Goal: Task Accomplishment & Management: Manage account settings

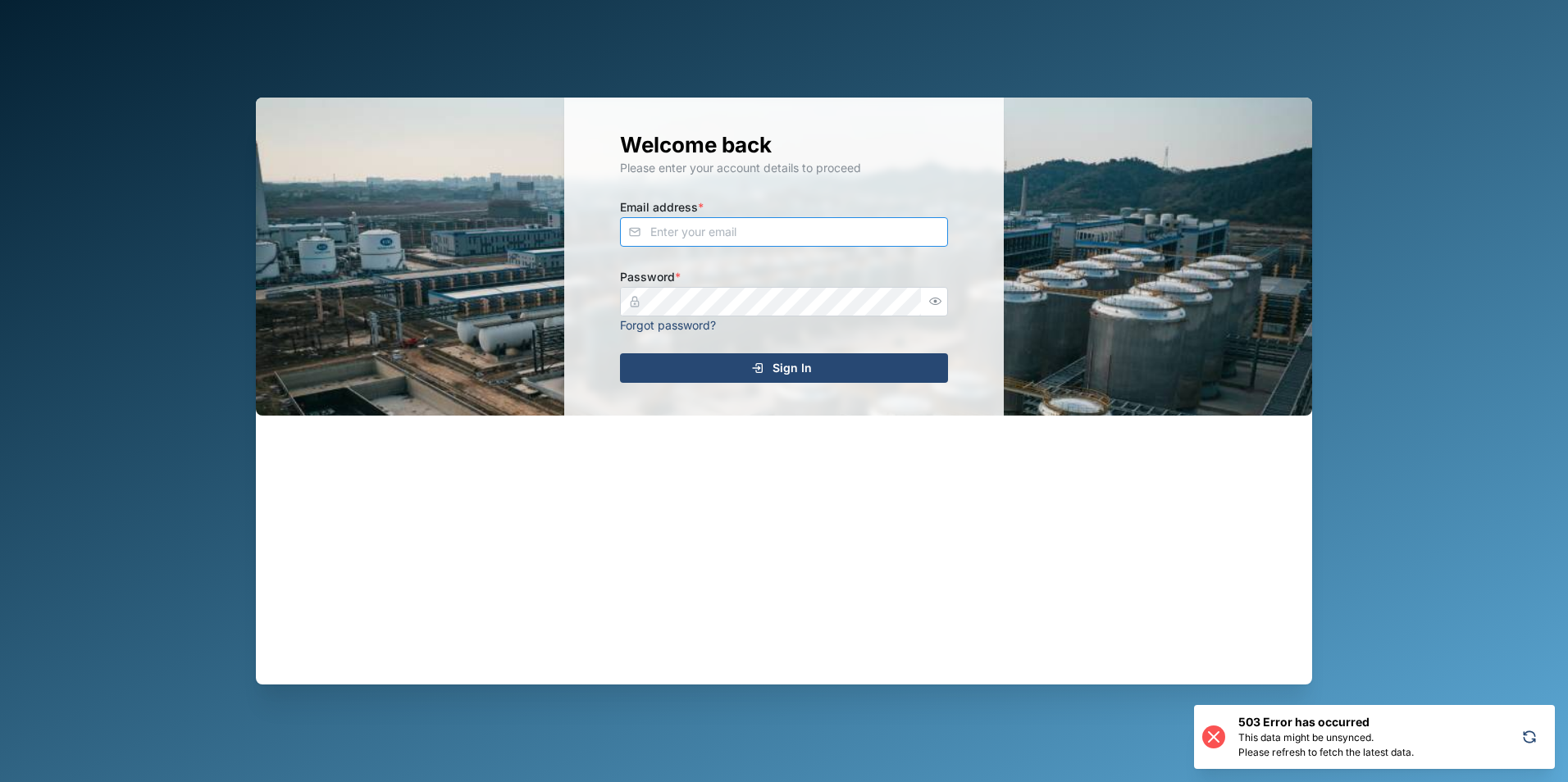
type input "admin"
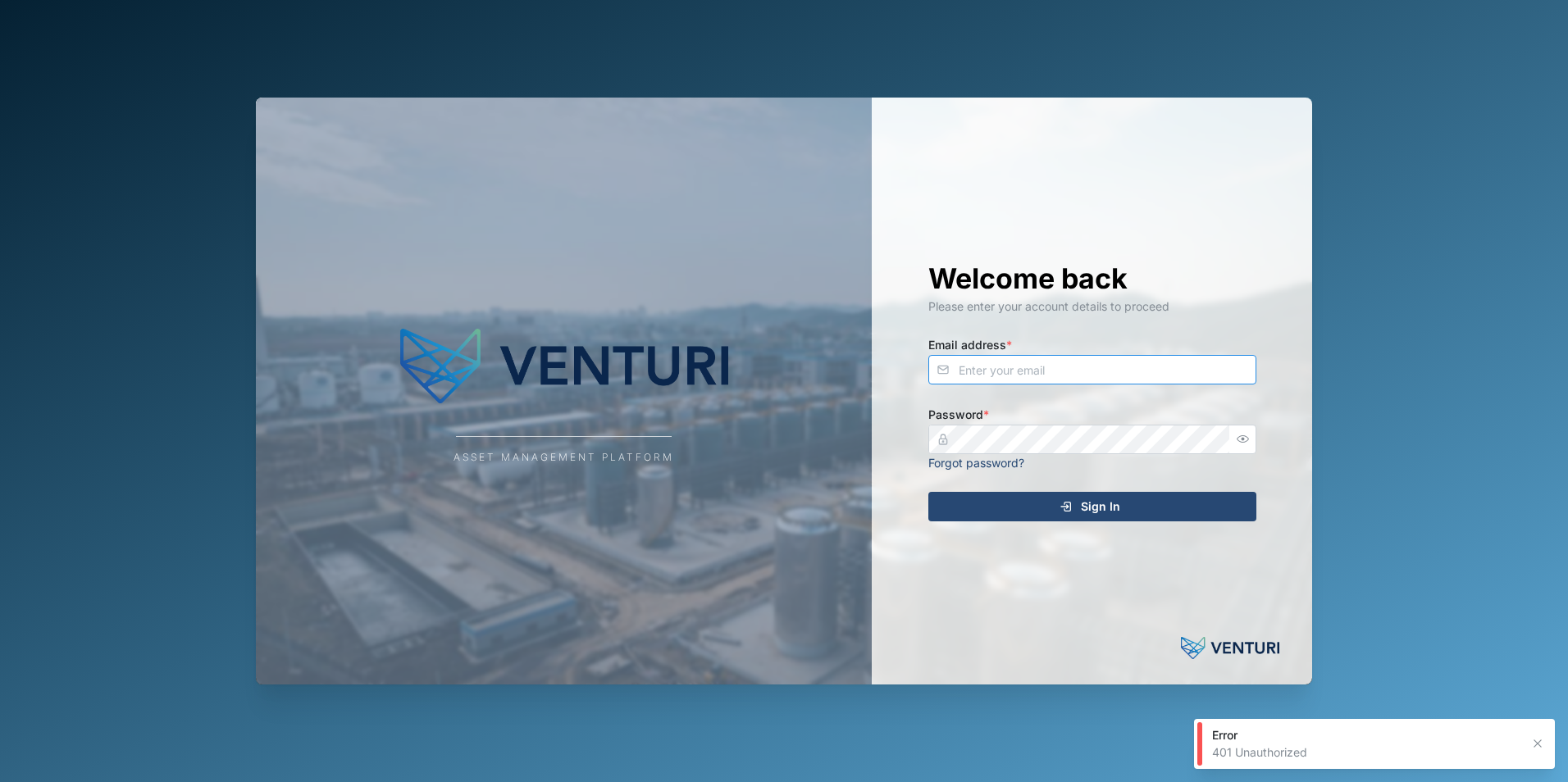
type input "admin"
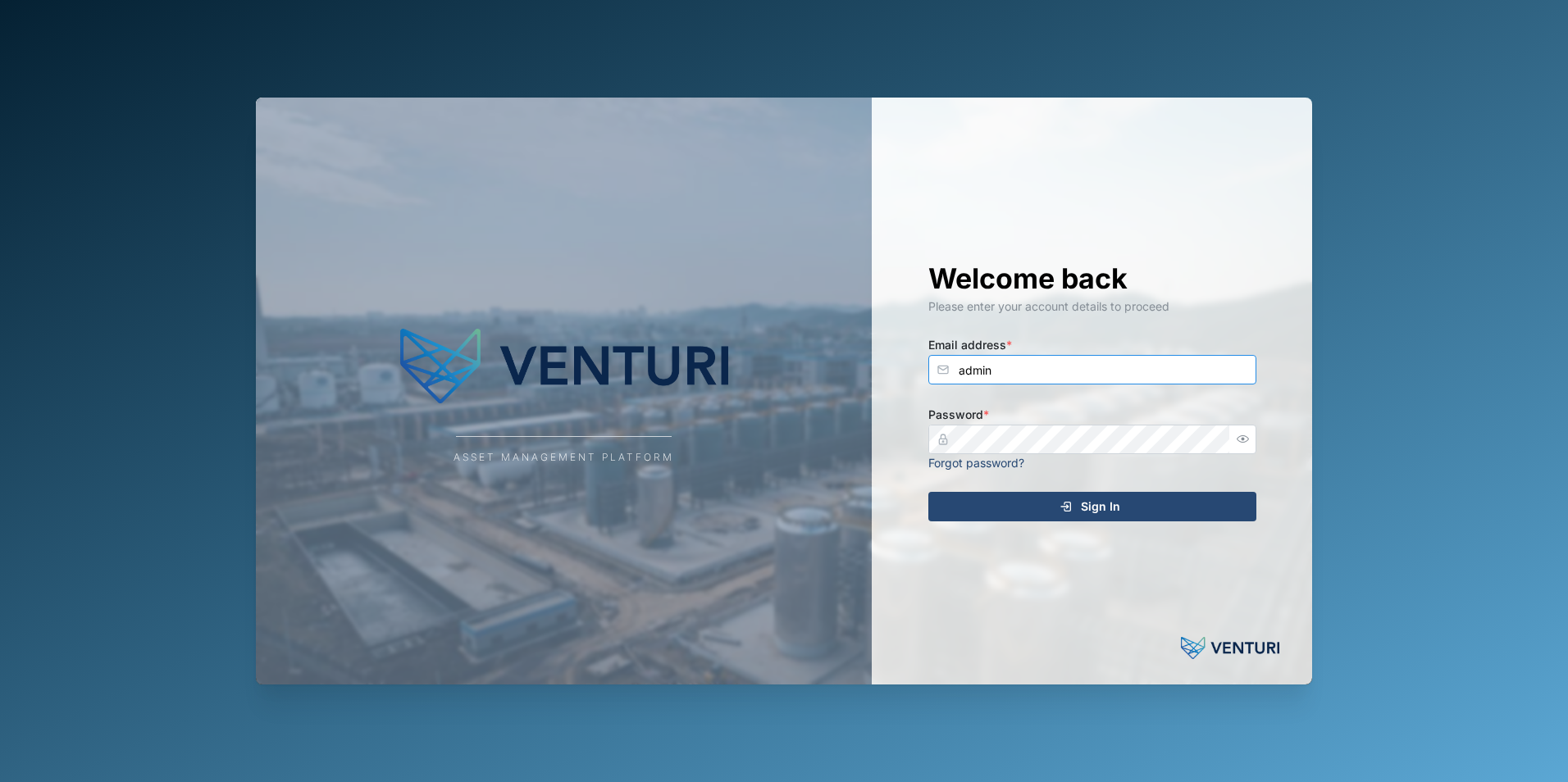
click at [1051, 362] on input "admin" at bounding box center [1092, 370] width 328 height 30
type input "shehan.simen@venturi.io"
click at [1155, 493] on div "Sign In" at bounding box center [1090, 507] width 302 height 28
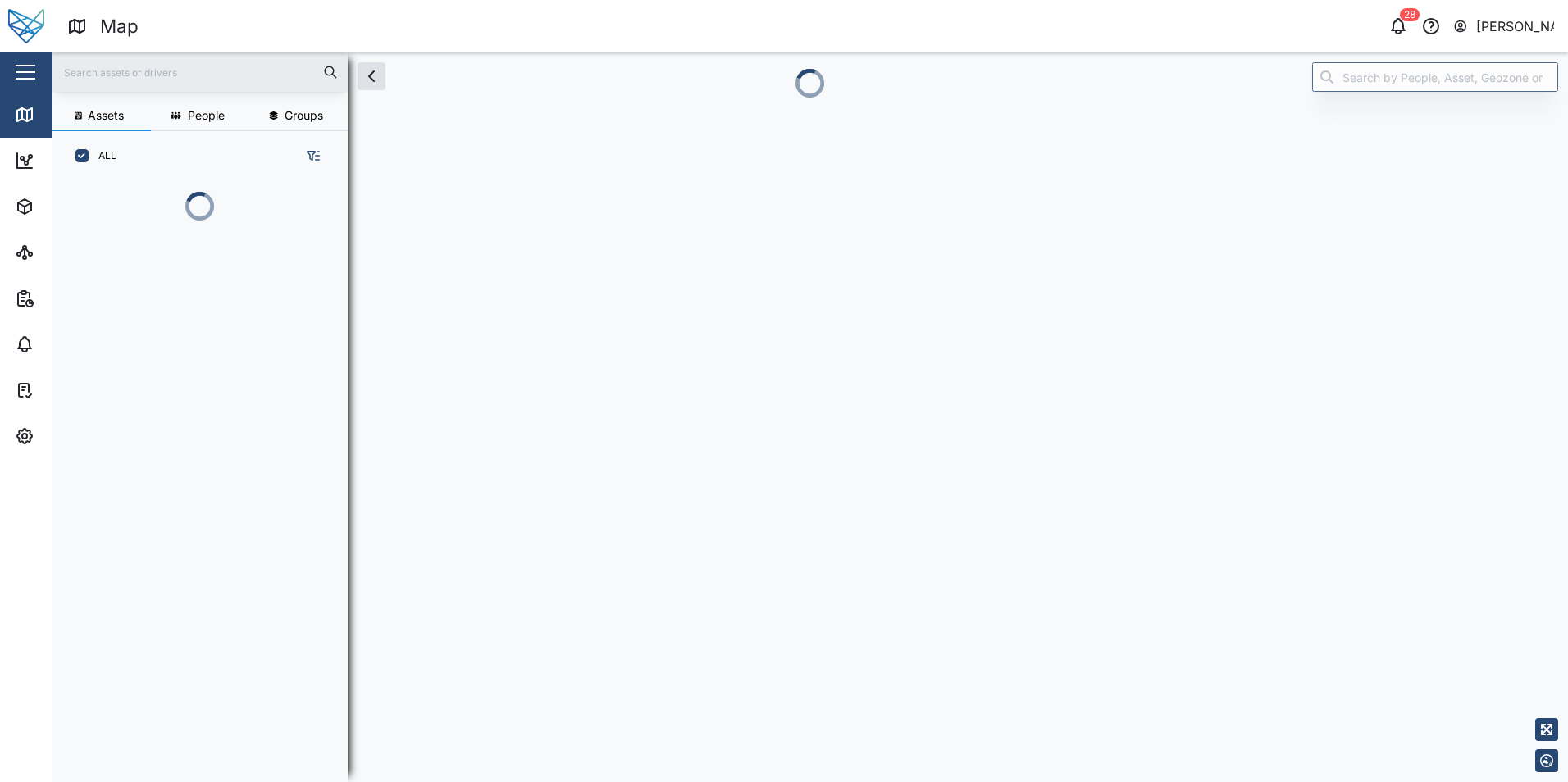
scroll to position [13, 13]
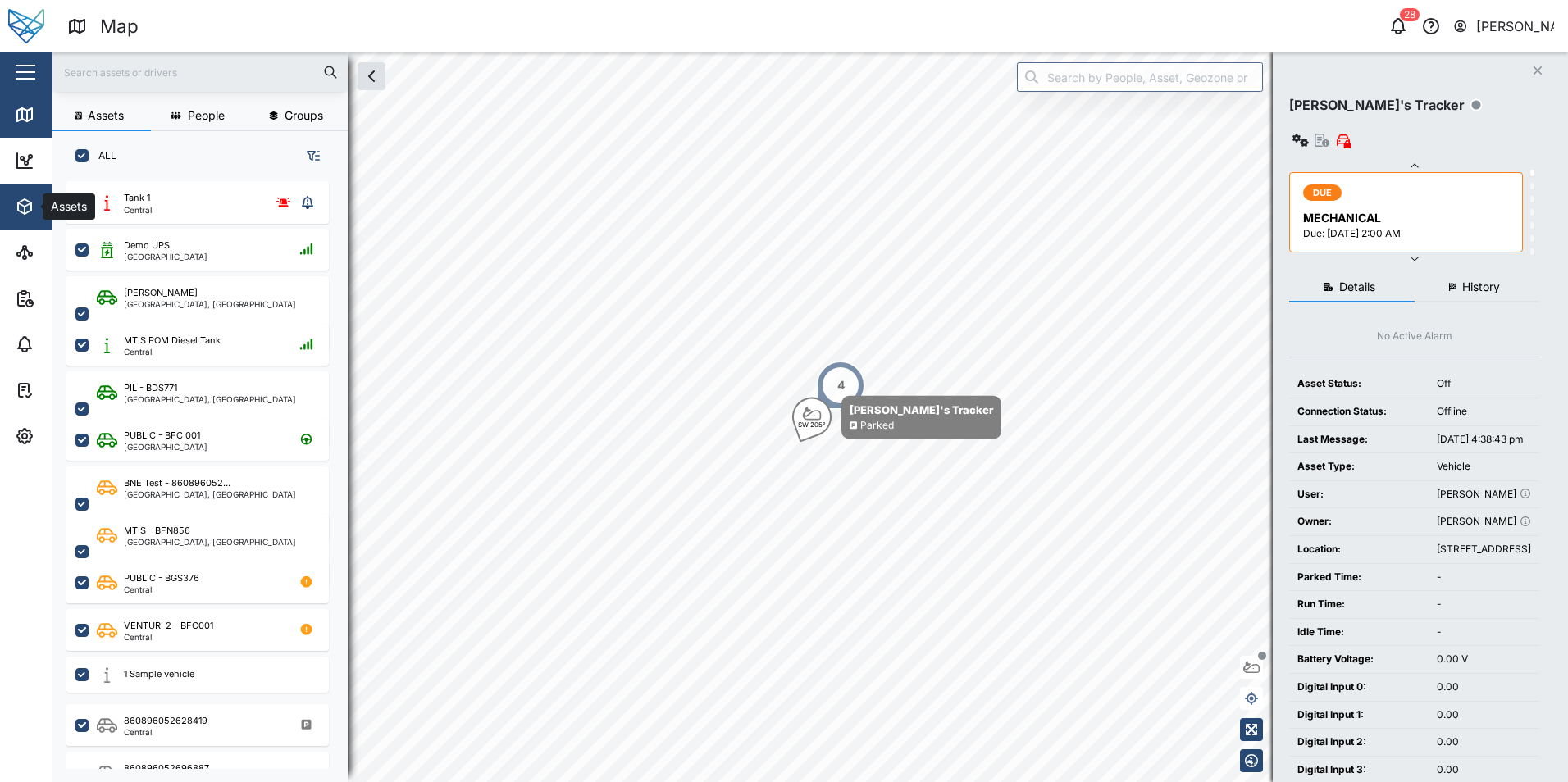
click at [44, 208] on div "Assets" at bounding box center [68, 206] width 51 height 18
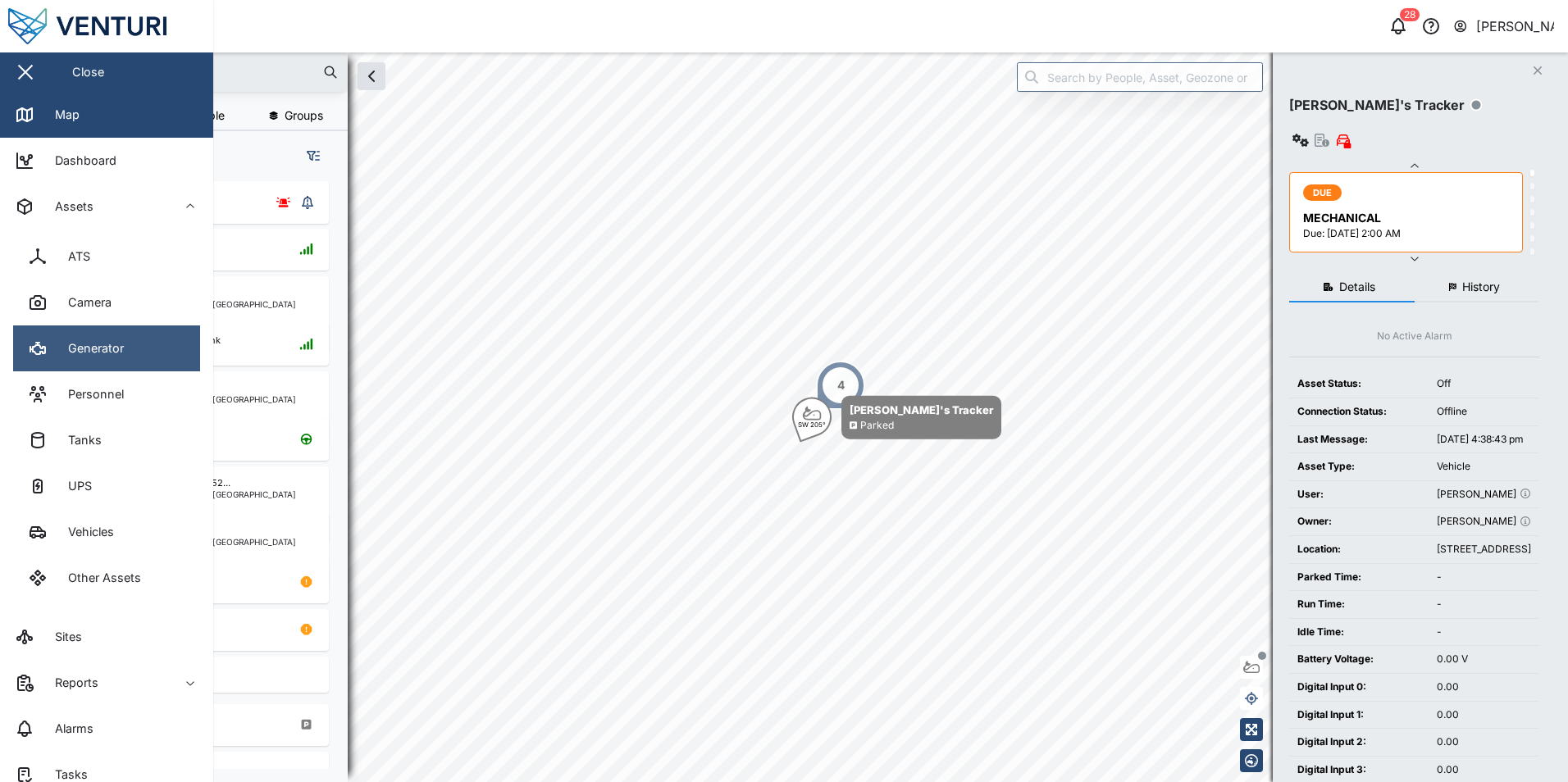
click at [140, 348] on link "Generator" at bounding box center [106, 349] width 187 height 46
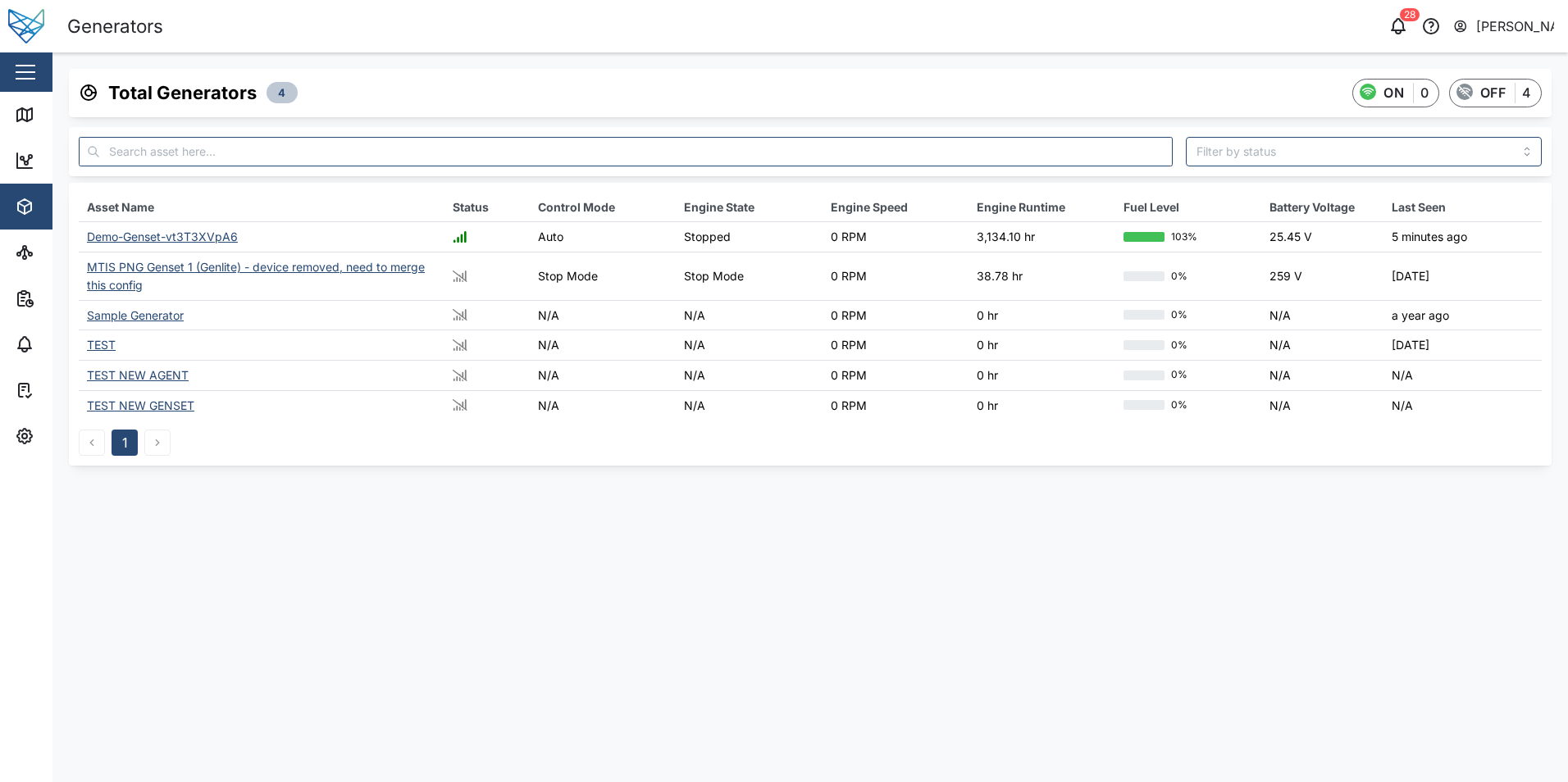
click at [172, 234] on div "Demo-Genset-vt3T3XVpA6" at bounding box center [162, 236] width 151 height 14
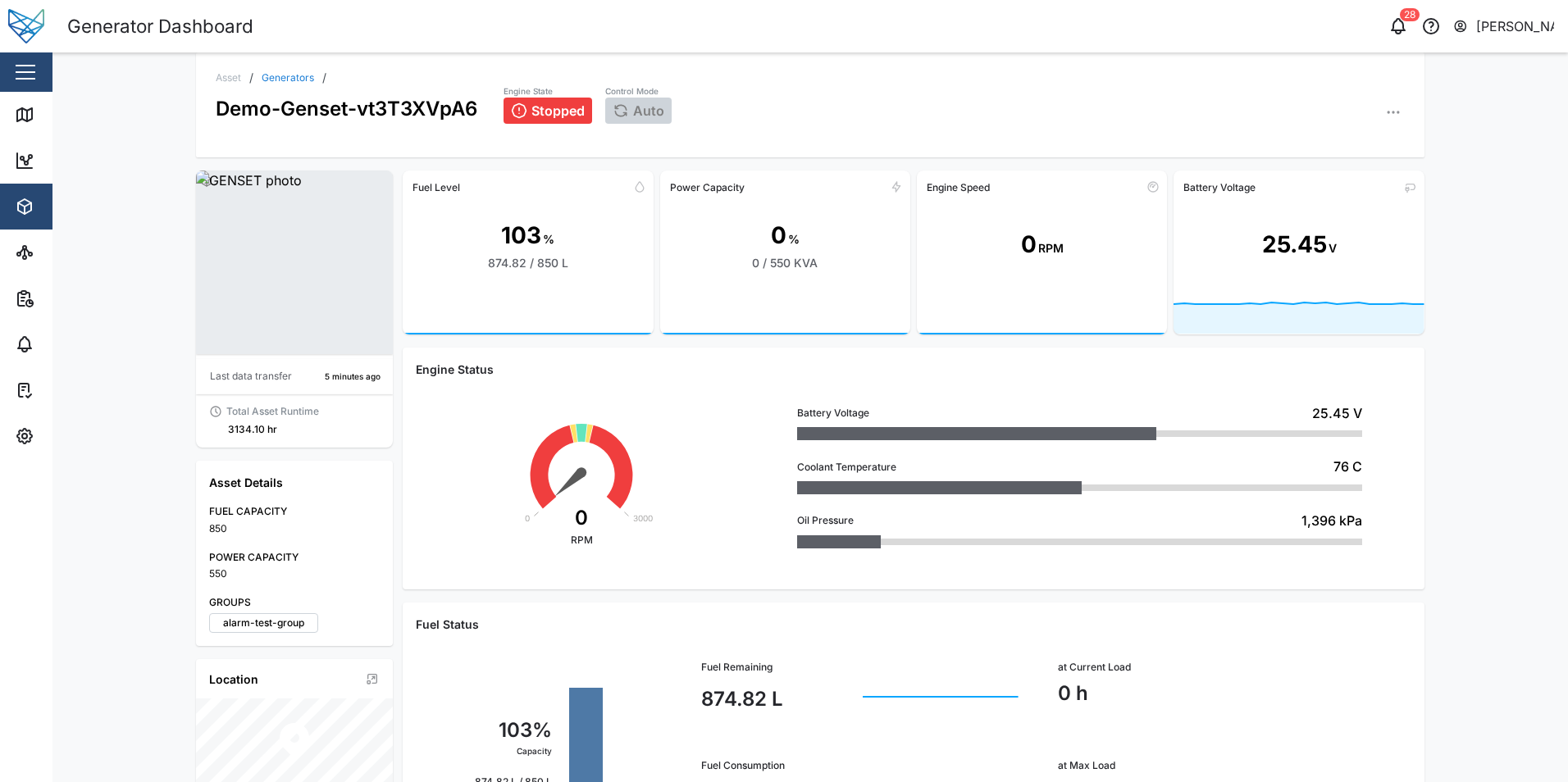
click at [1394, 104] on button "button" at bounding box center [1394, 113] width 23 height 23
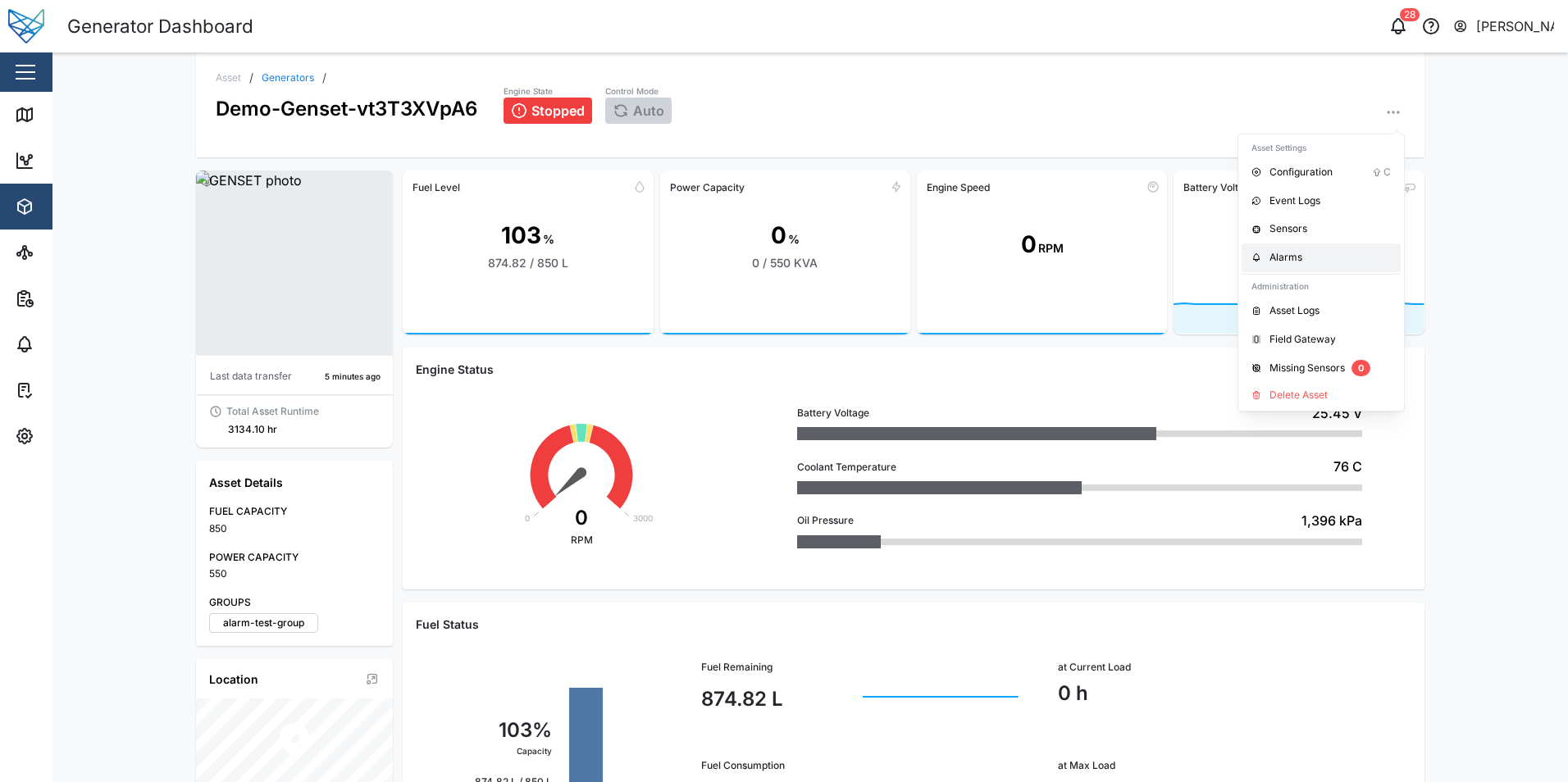
click at [1305, 250] on div "Alarms" at bounding box center [1330, 257] width 122 height 16
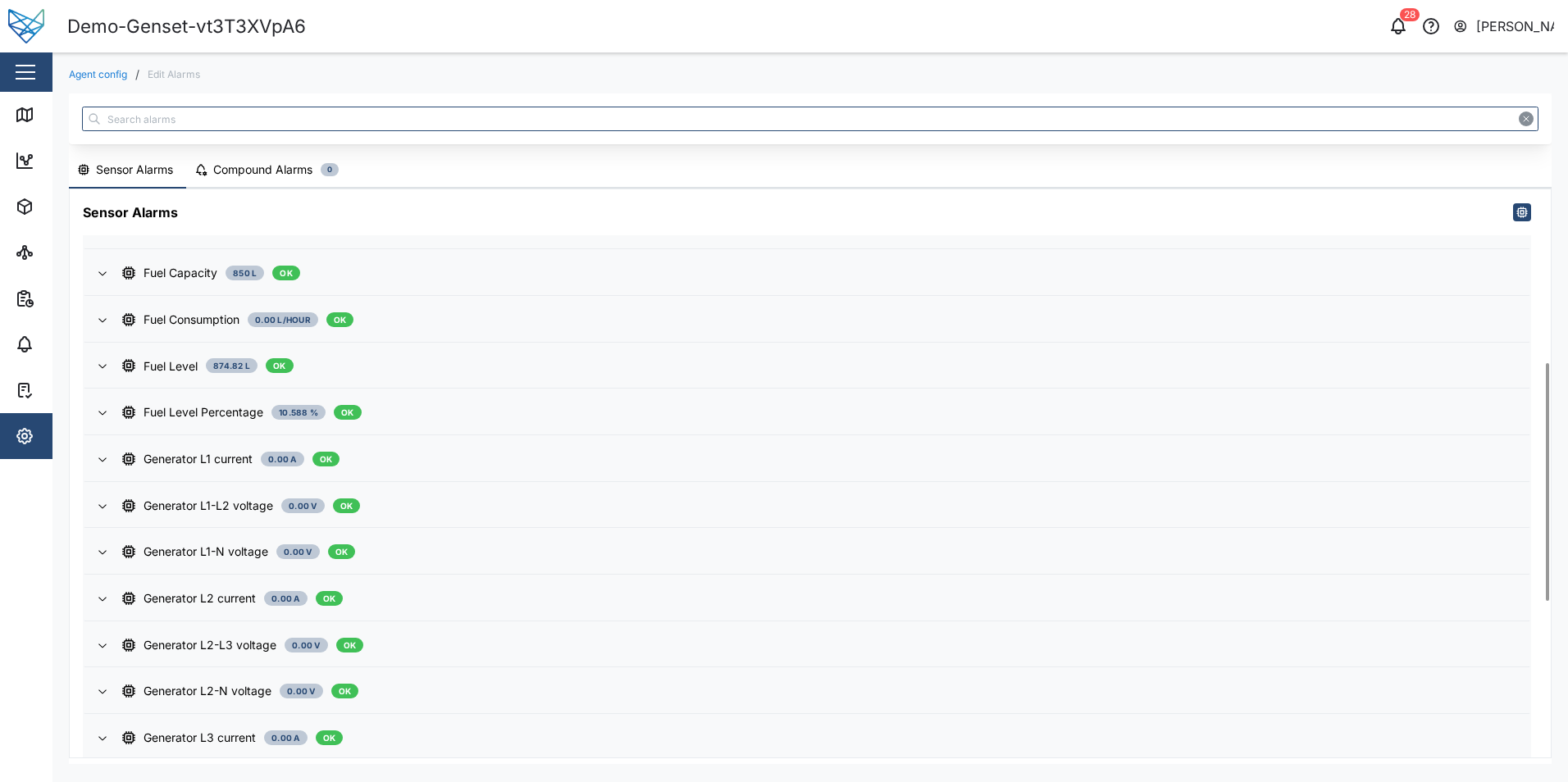
scroll to position [785, 0]
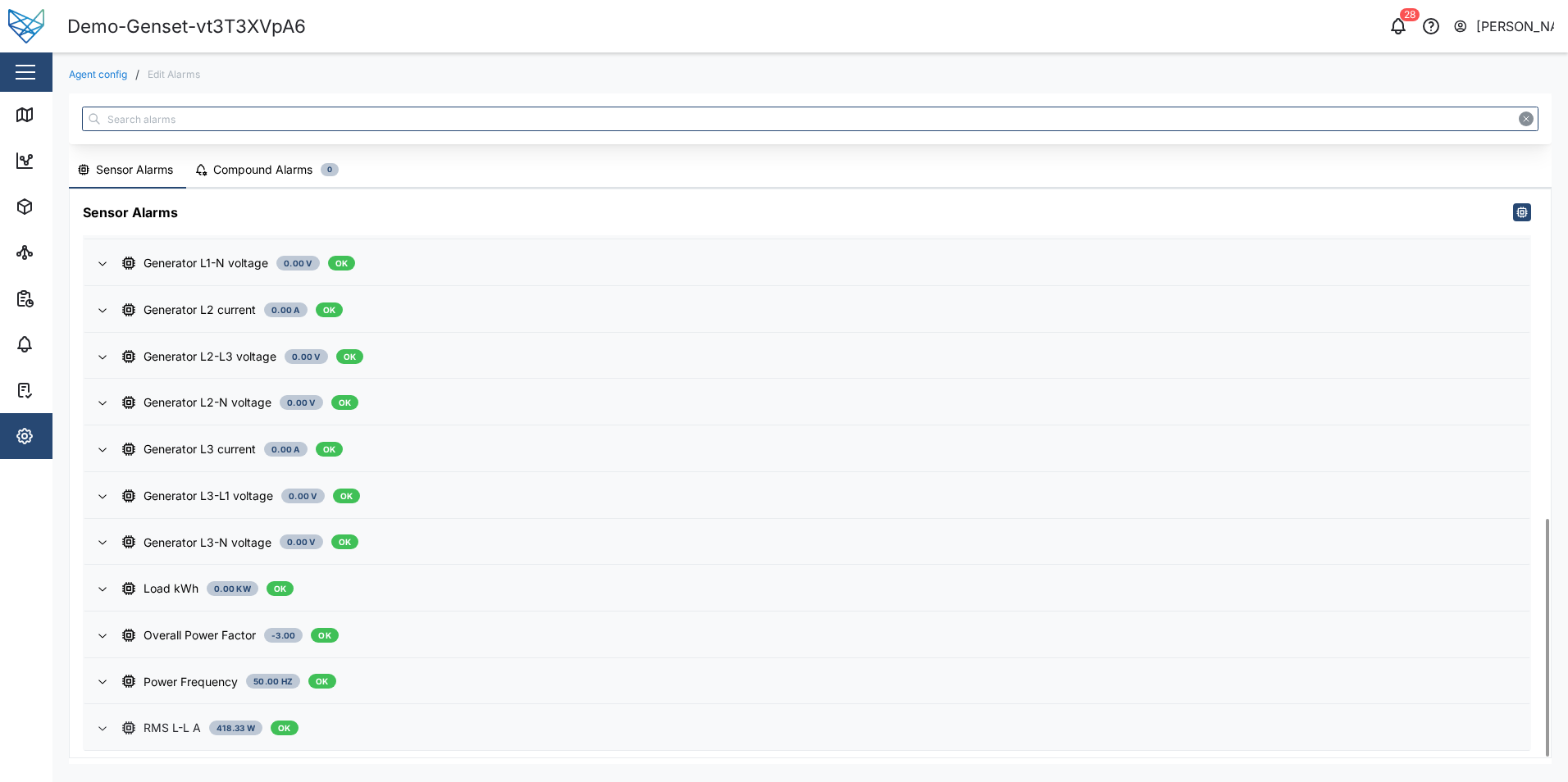
click at [102, 725] on icon "button" at bounding box center [103, 728] width 13 height 13
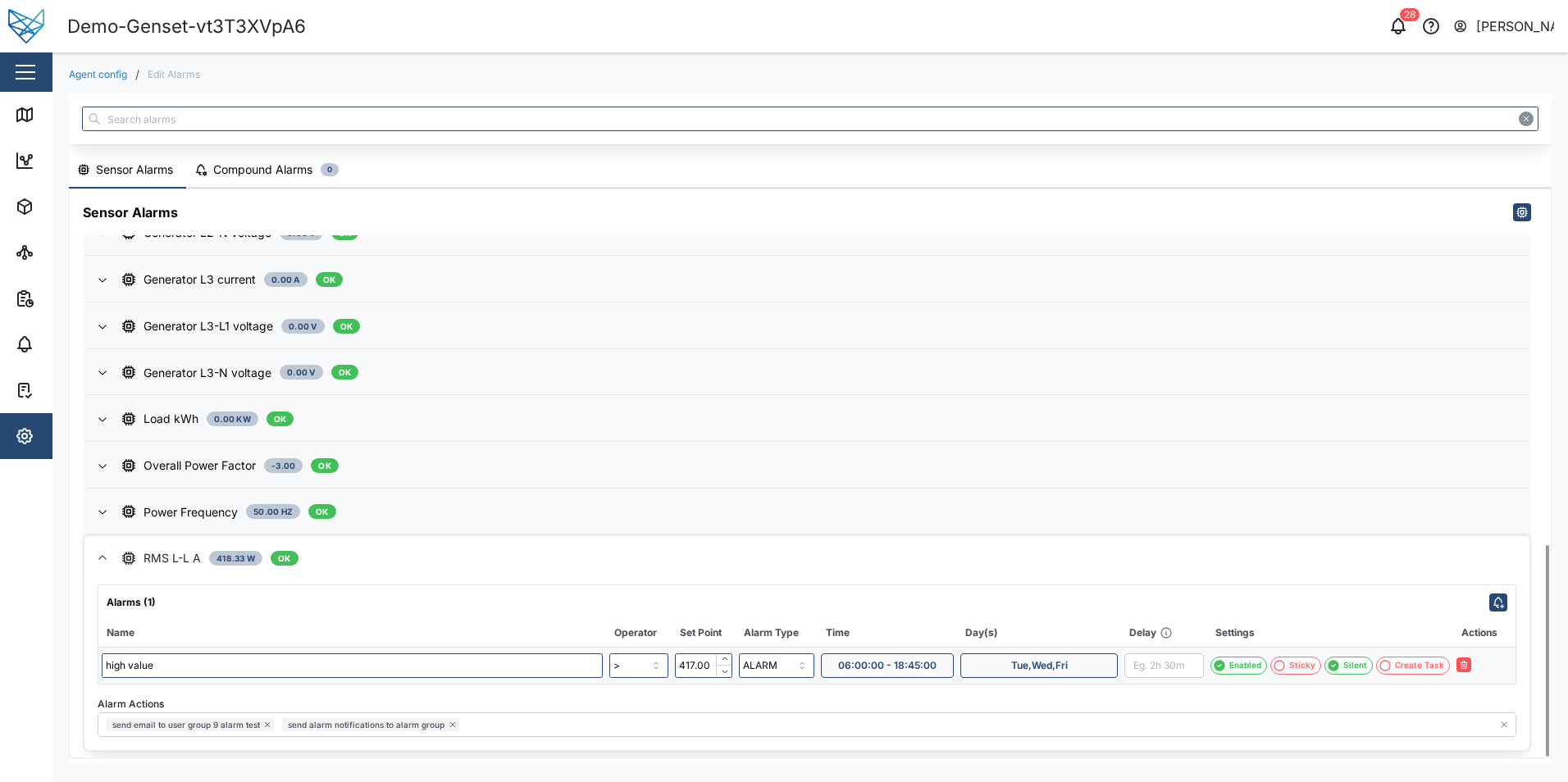
click at [1045, 676] on span "Tue,Wed,Fri" at bounding box center [1039, 666] width 57 height 23
click at [1074, 627] on span "Tue" at bounding box center [1065, 626] width 17 height 16
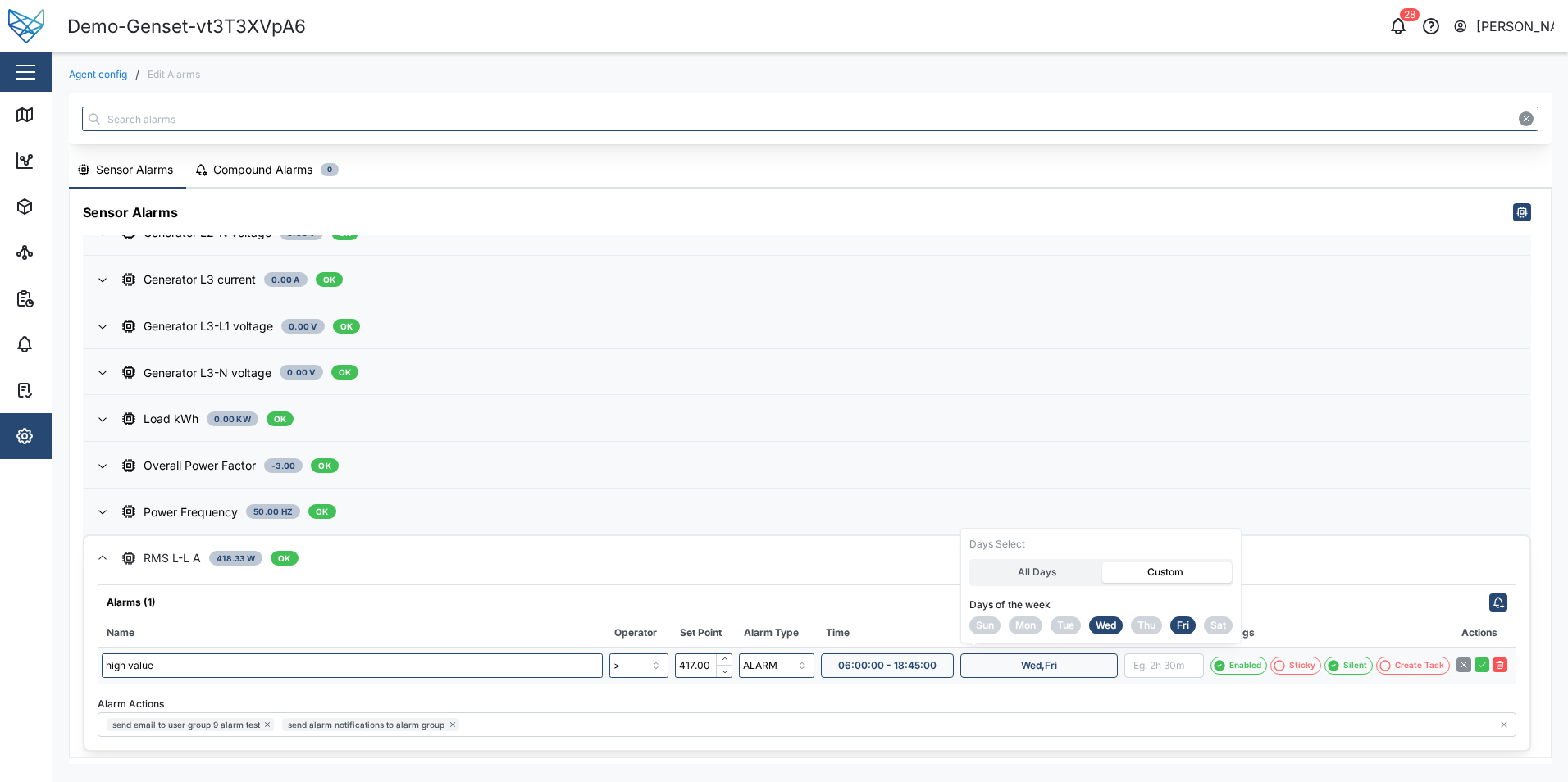
click at [1023, 627] on span "Mon" at bounding box center [1025, 626] width 21 height 16
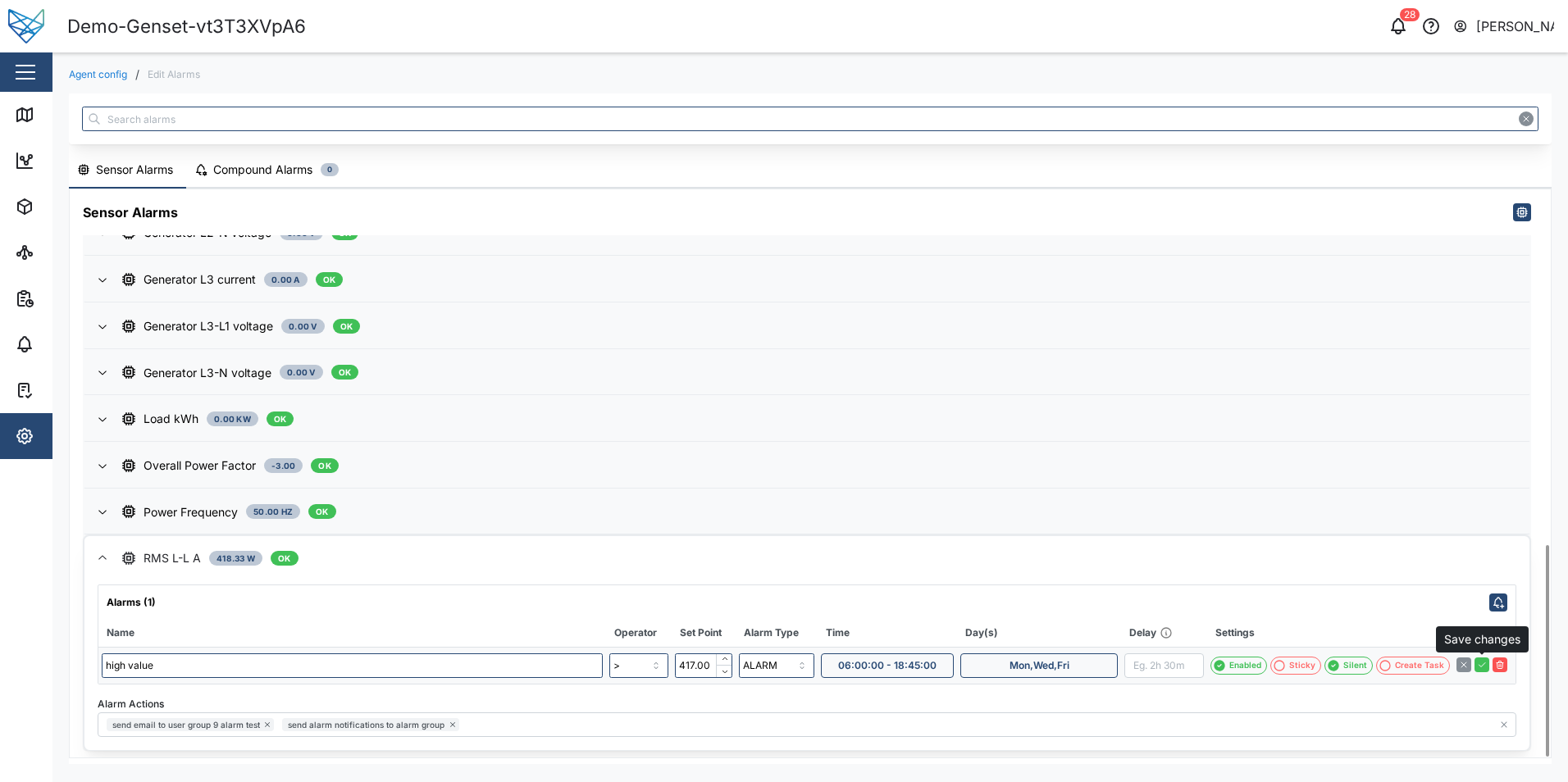
click at [1482, 664] on icon "button" at bounding box center [1482, 665] width 10 height 10
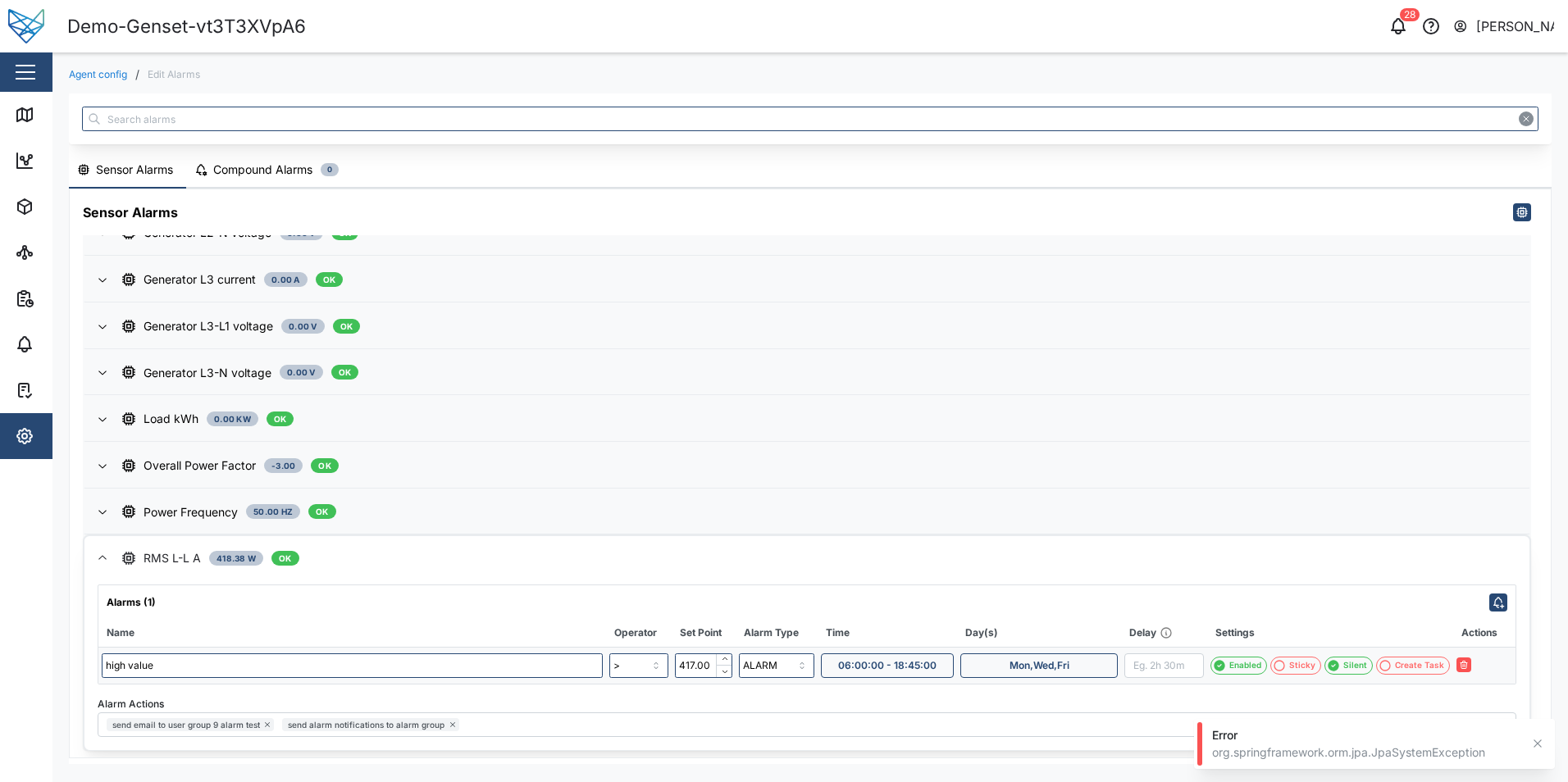
click at [1372, 743] on div "Error" at bounding box center [1366, 735] width 308 height 16
click at [1315, 747] on div "org.springframework.orm.jpa.JpaSystemException" at bounding box center [1366, 752] width 308 height 16
click at [1535, 743] on icon "button" at bounding box center [1538, 743] width 13 height 13
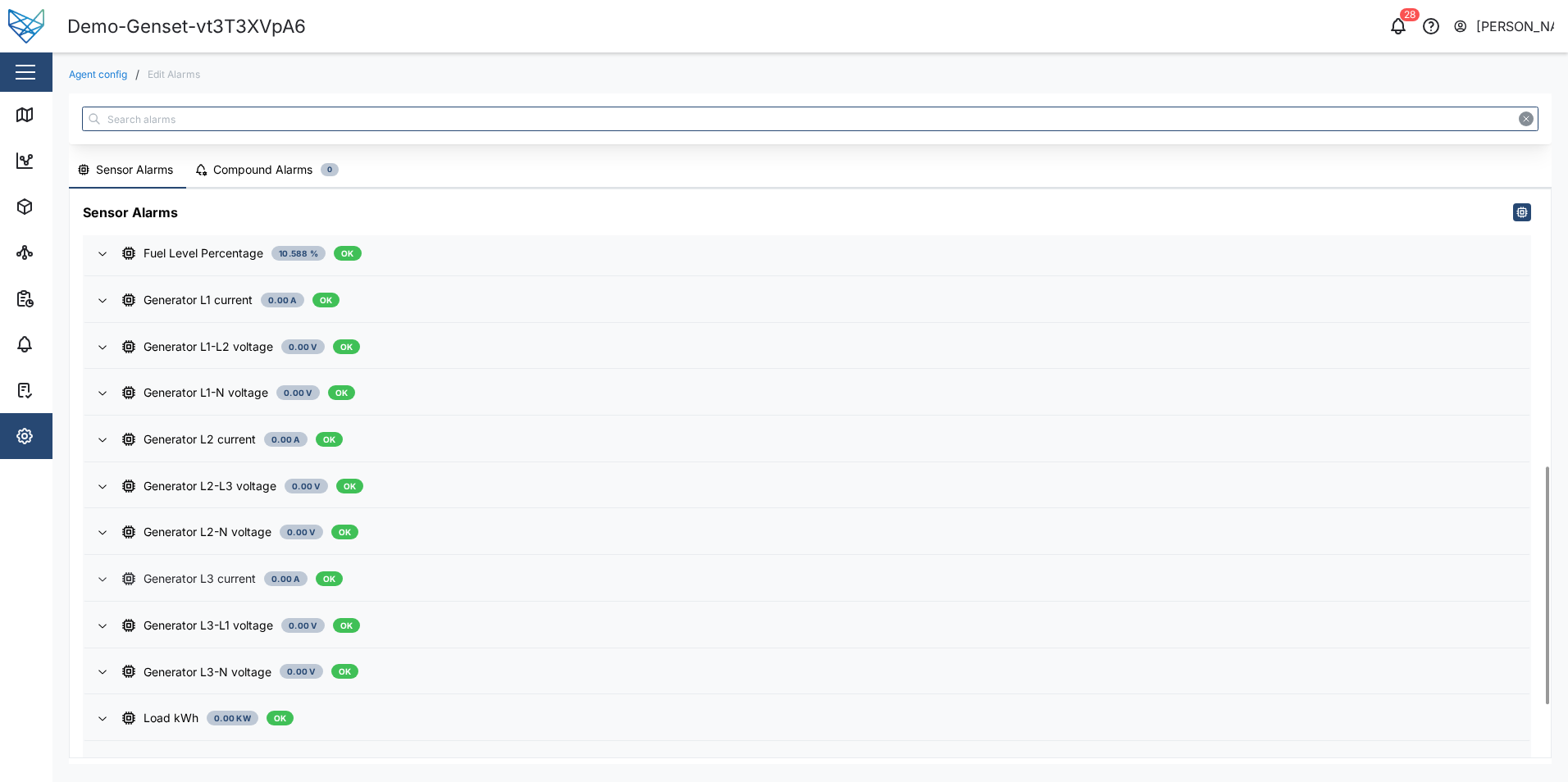
scroll to position [785, 0]
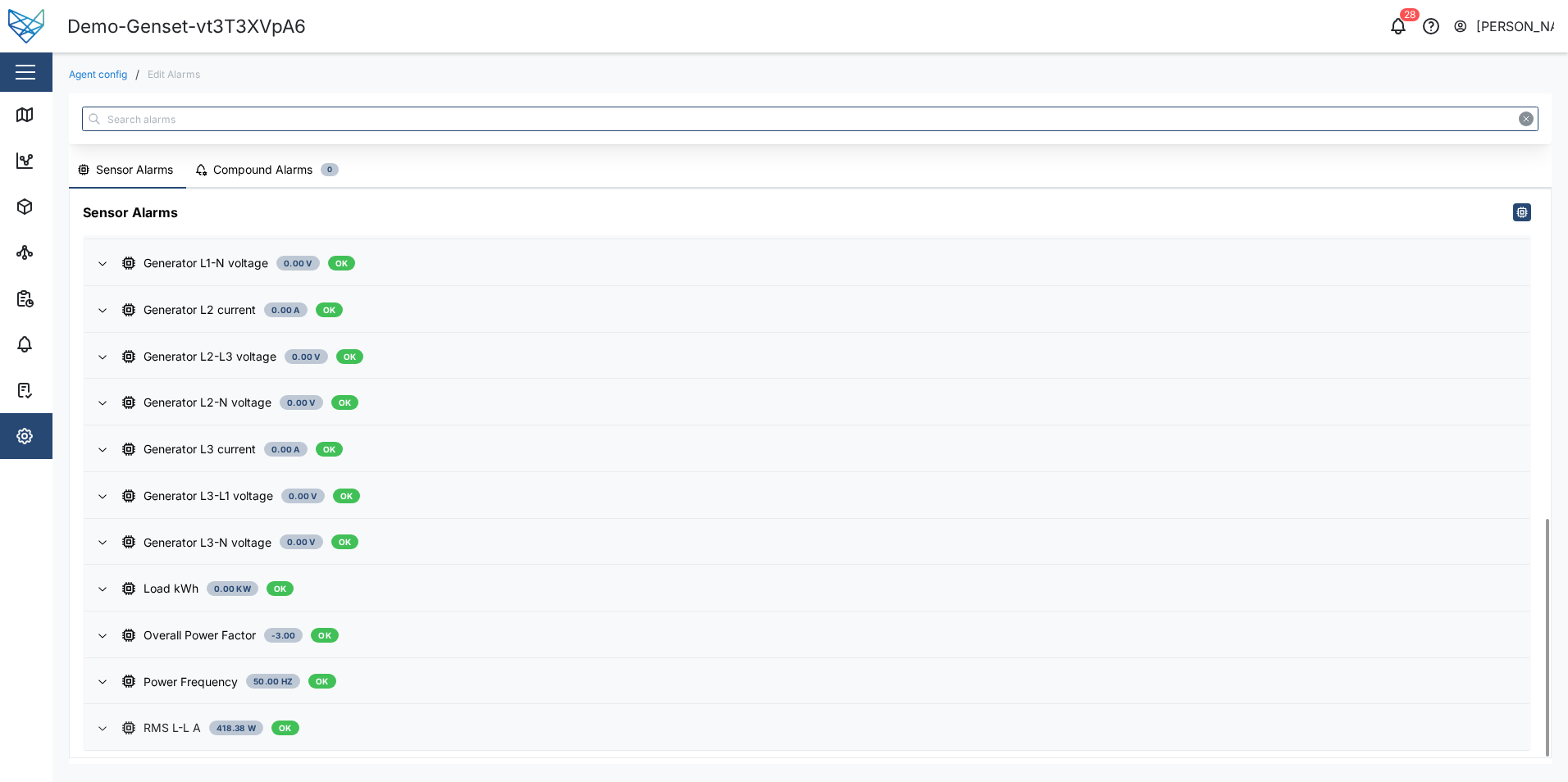
click at [474, 728] on div "RMS L-L A 418.38 W OK" at bounding box center [819, 728] width 1394 height 18
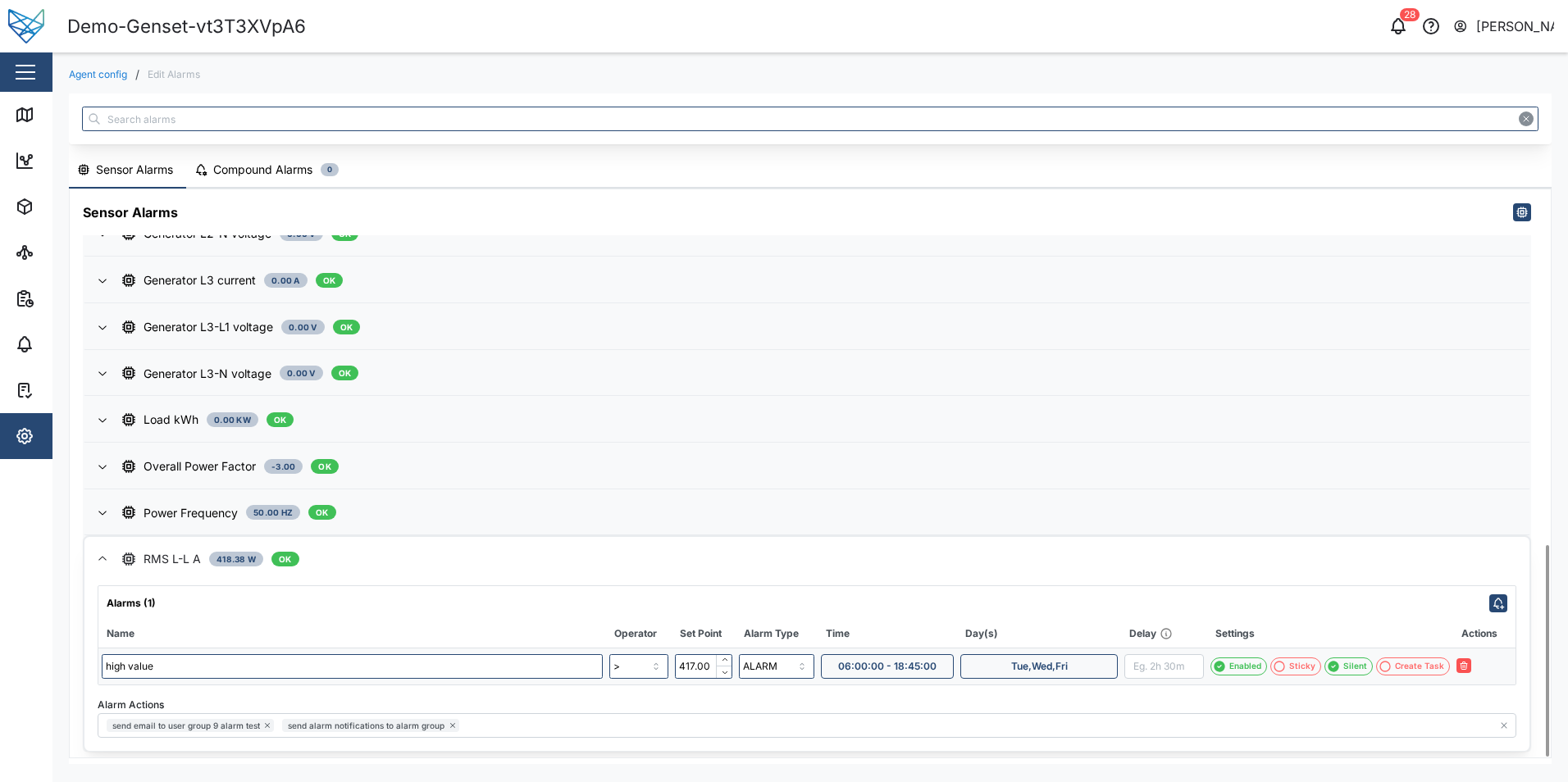
scroll to position [955, 0]
click at [1100, 663] on div "Tue,Wed,Fri" at bounding box center [1039, 666] width 133 height 23
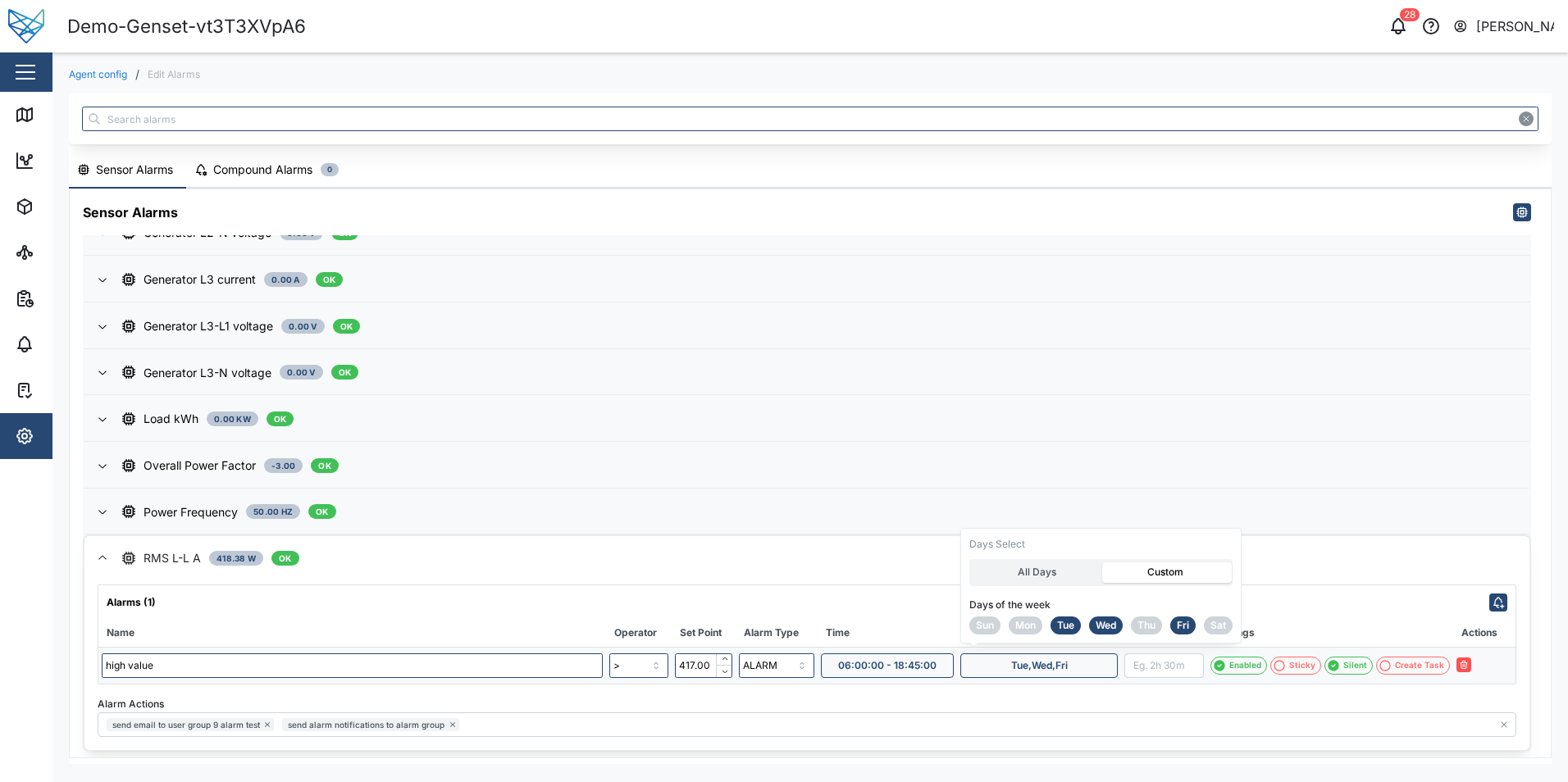
click at [1021, 629] on span "Mon" at bounding box center [1025, 626] width 21 height 16
click at [1084, 627] on div "Sun Mon Tue Wed Thu Fri Sat" at bounding box center [1101, 626] width 263 height 18
click at [1066, 624] on span "Tue" at bounding box center [1065, 626] width 17 height 16
click at [1310, 548] on span "RMS L-L A 418.38 W OK" at bounding box center [819, 558] width 1394 height 44
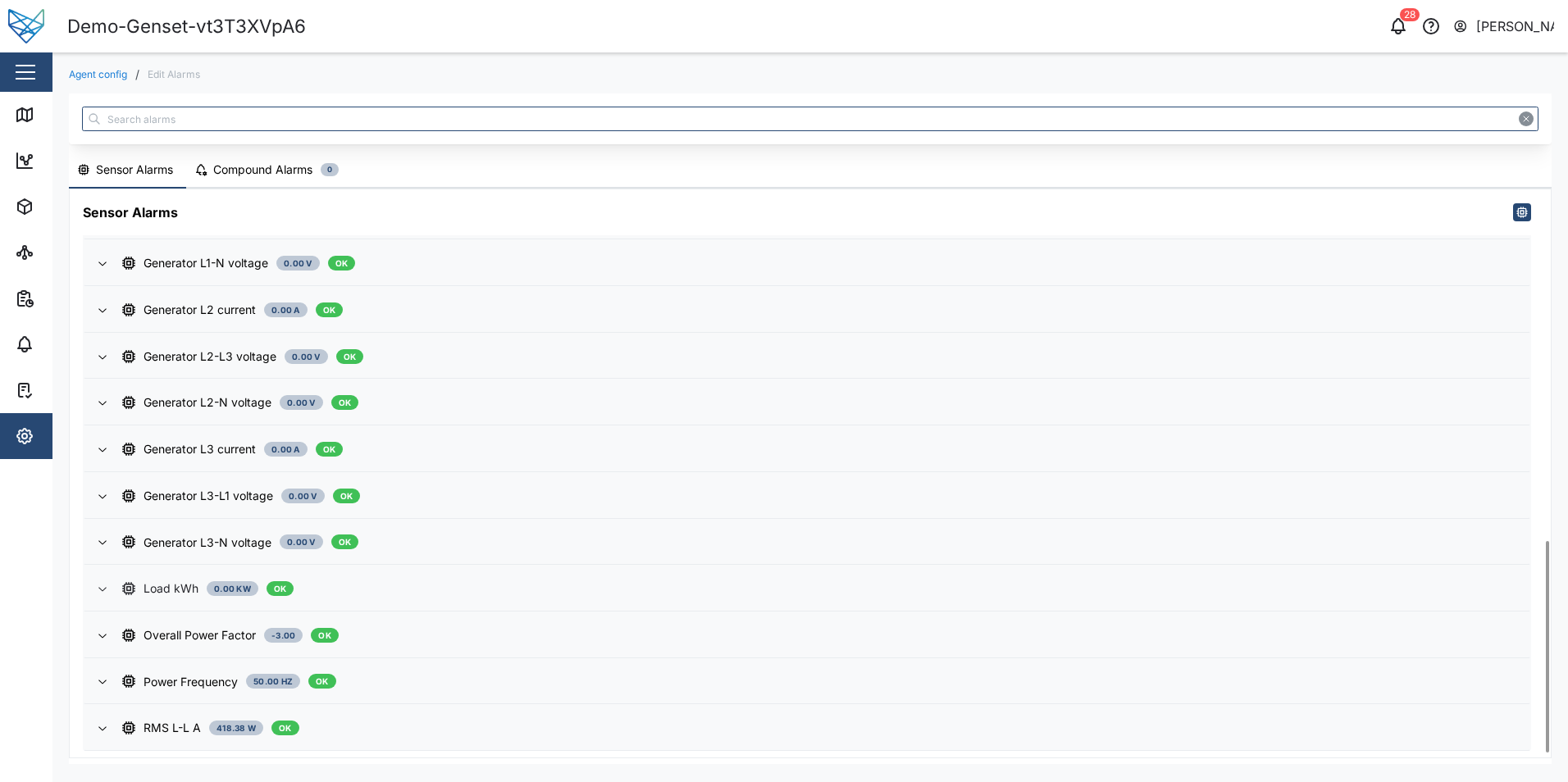
scroll to position [785, 0]
click at [494, 730] on div "RMS L-L A 418.38 W OK" at bounding box center [819, 728] width 1394 height 18
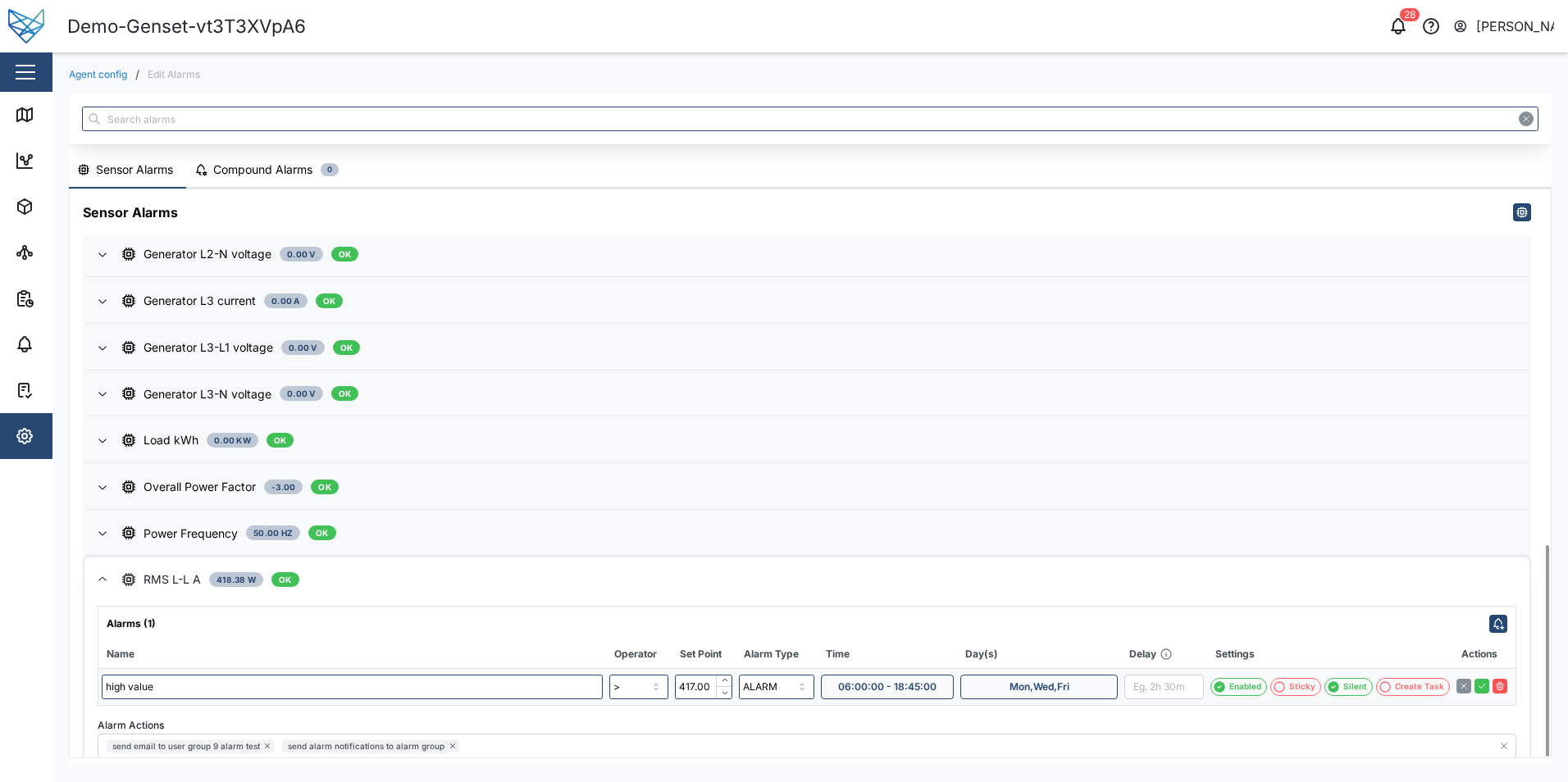
scroll to position [955, 0]
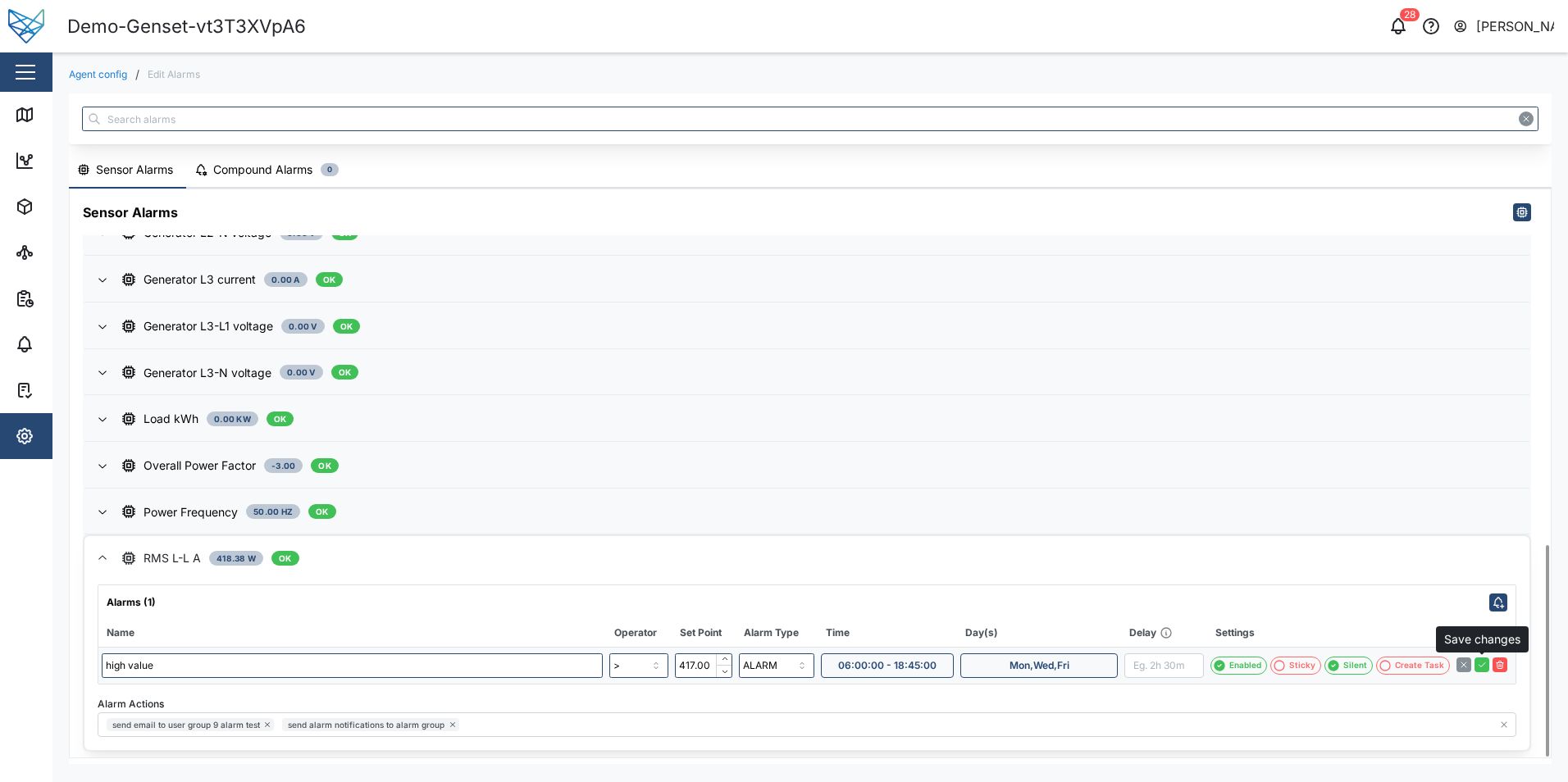
click at [1487, 664] on button "button" at bounding box center [1482, 665] width 15 height 15
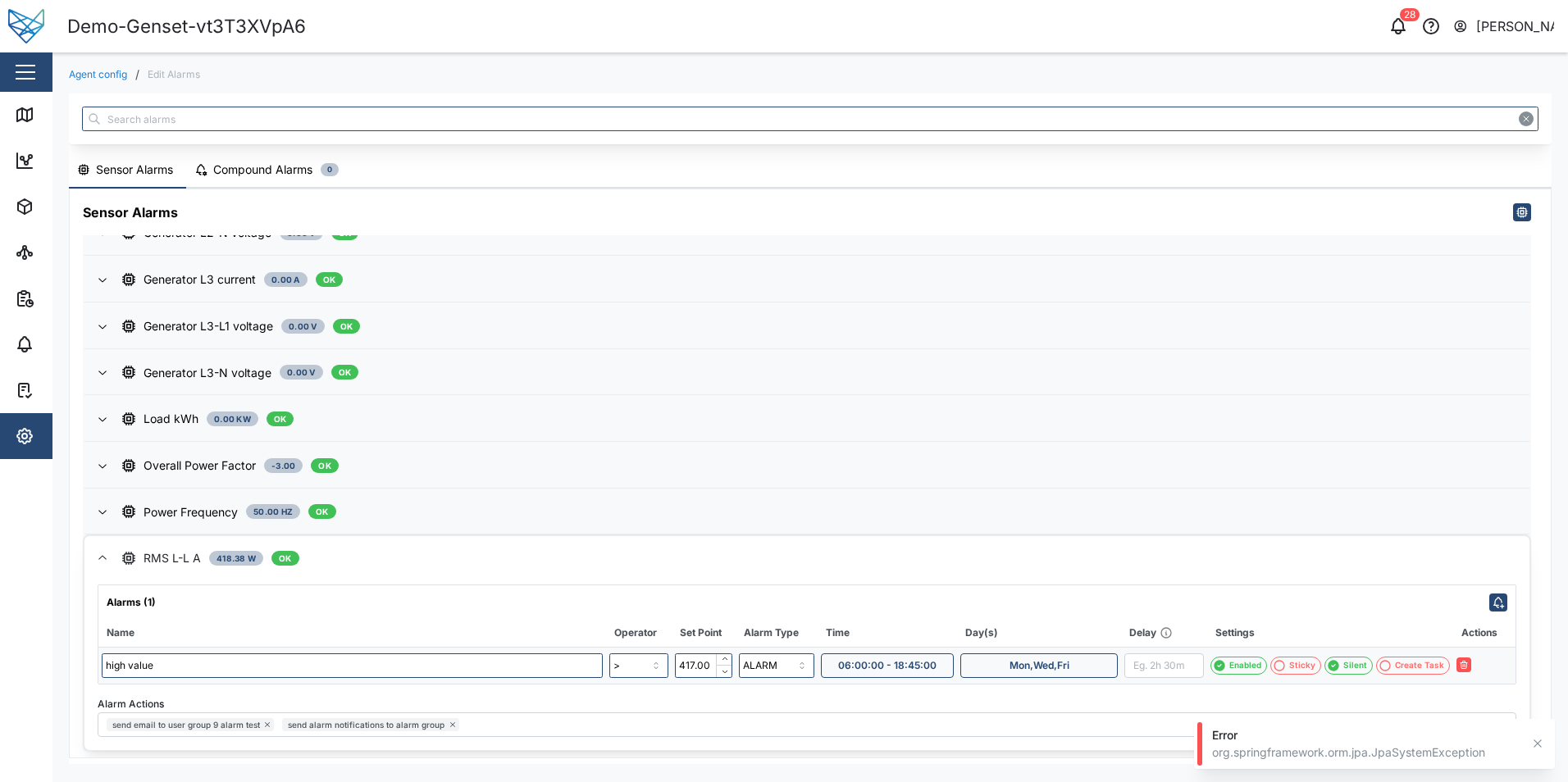
click at [1430, 752] on div "org.springframework.orm.jpa.JpaSystemException" at bounding box center [1366, 752] width 308 height 16
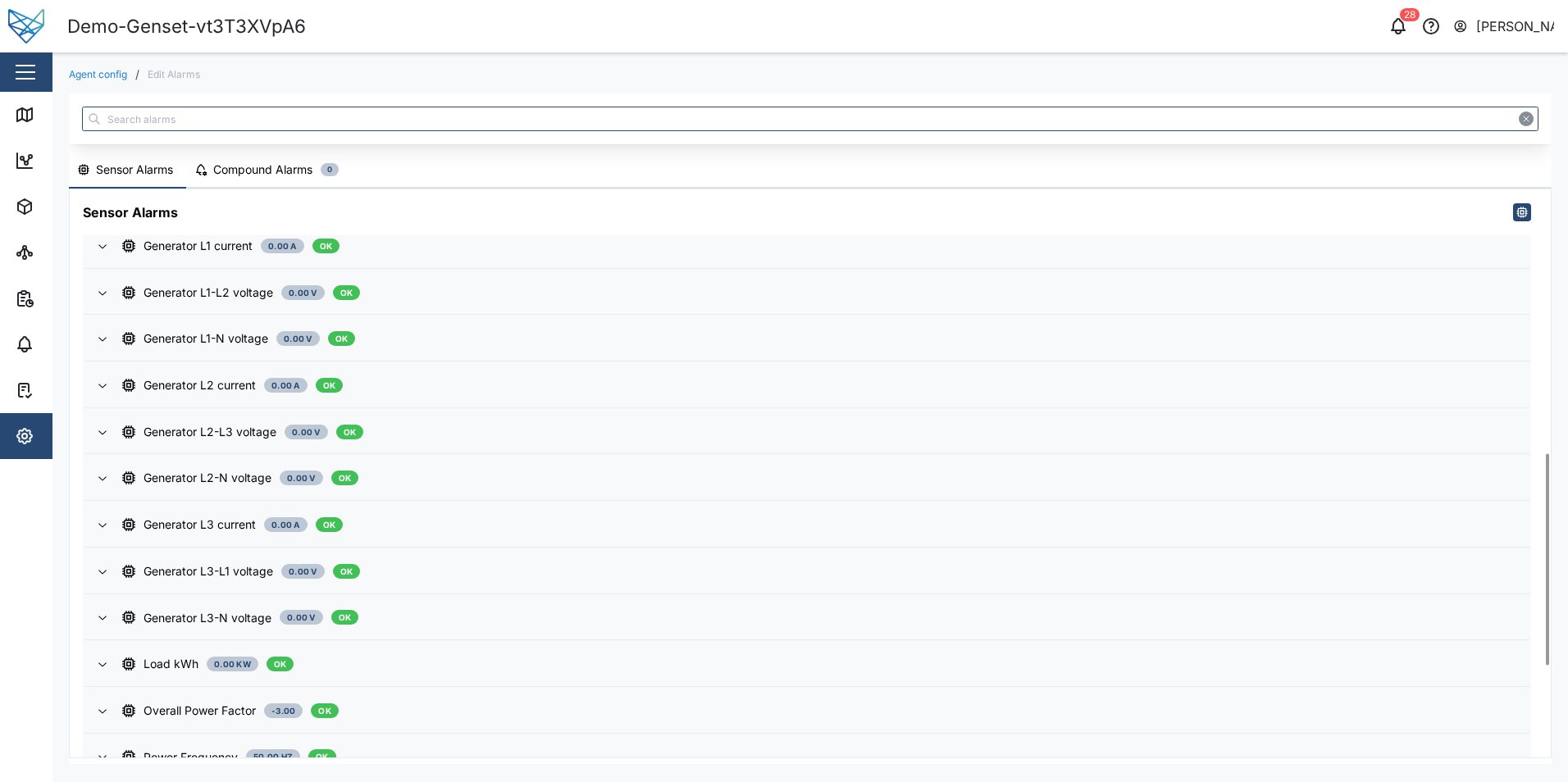
scroll to position [709, 0]
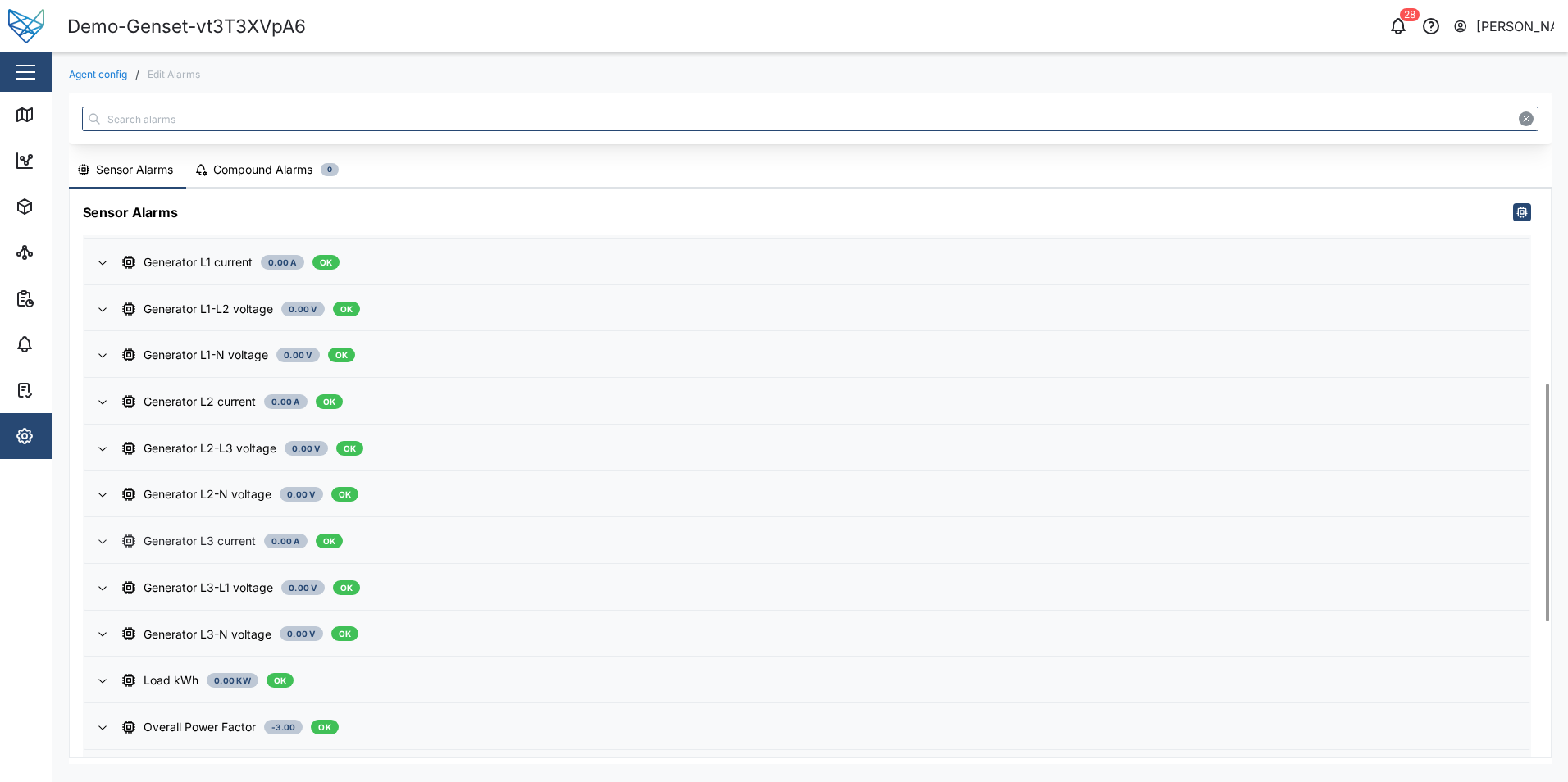
scroll to position [785, 0]
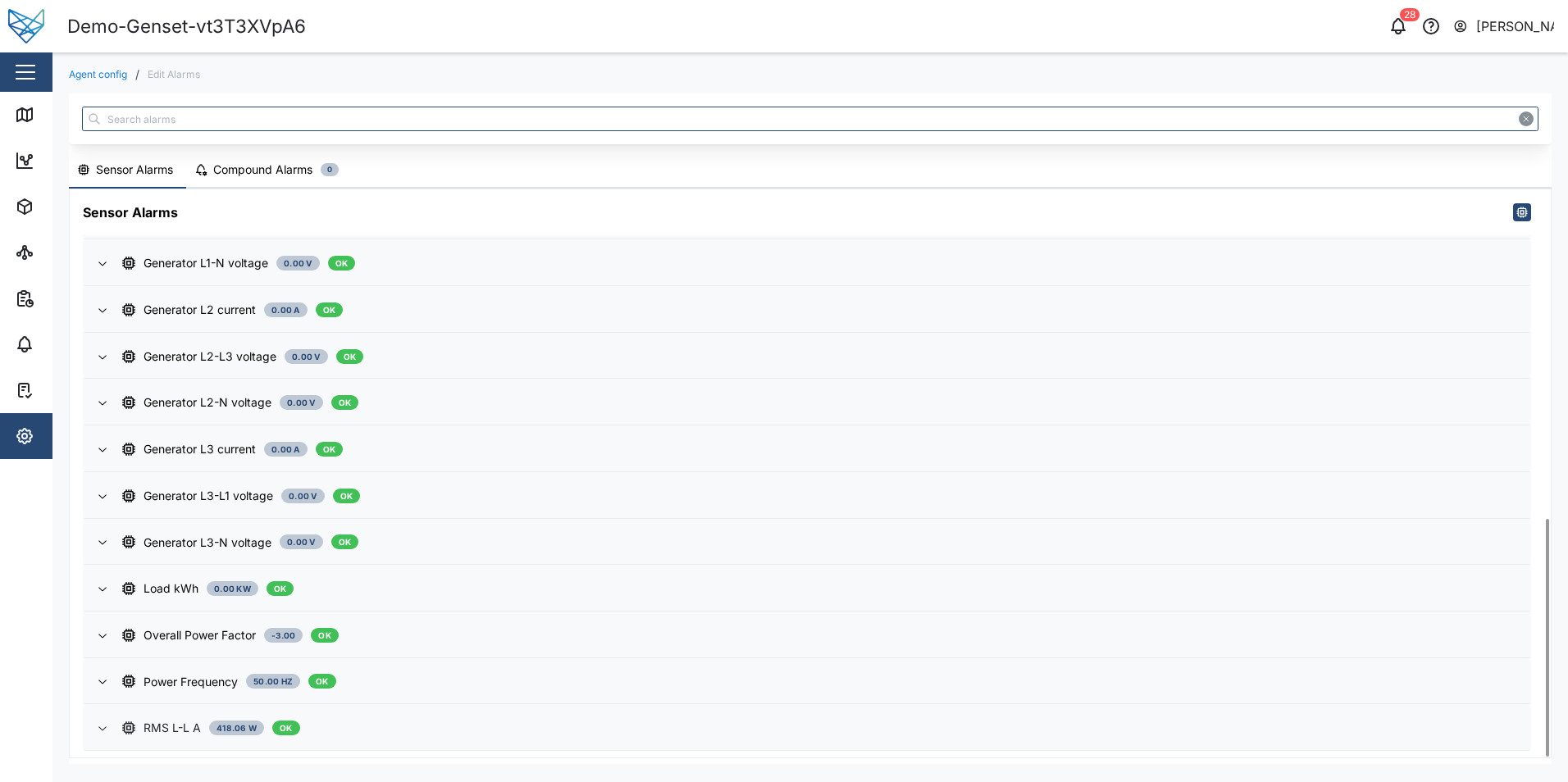
click at [357, 728] on div "RMS L-L A 418.06 W OK" at bounding box center [819, 728] width 1394 height 18
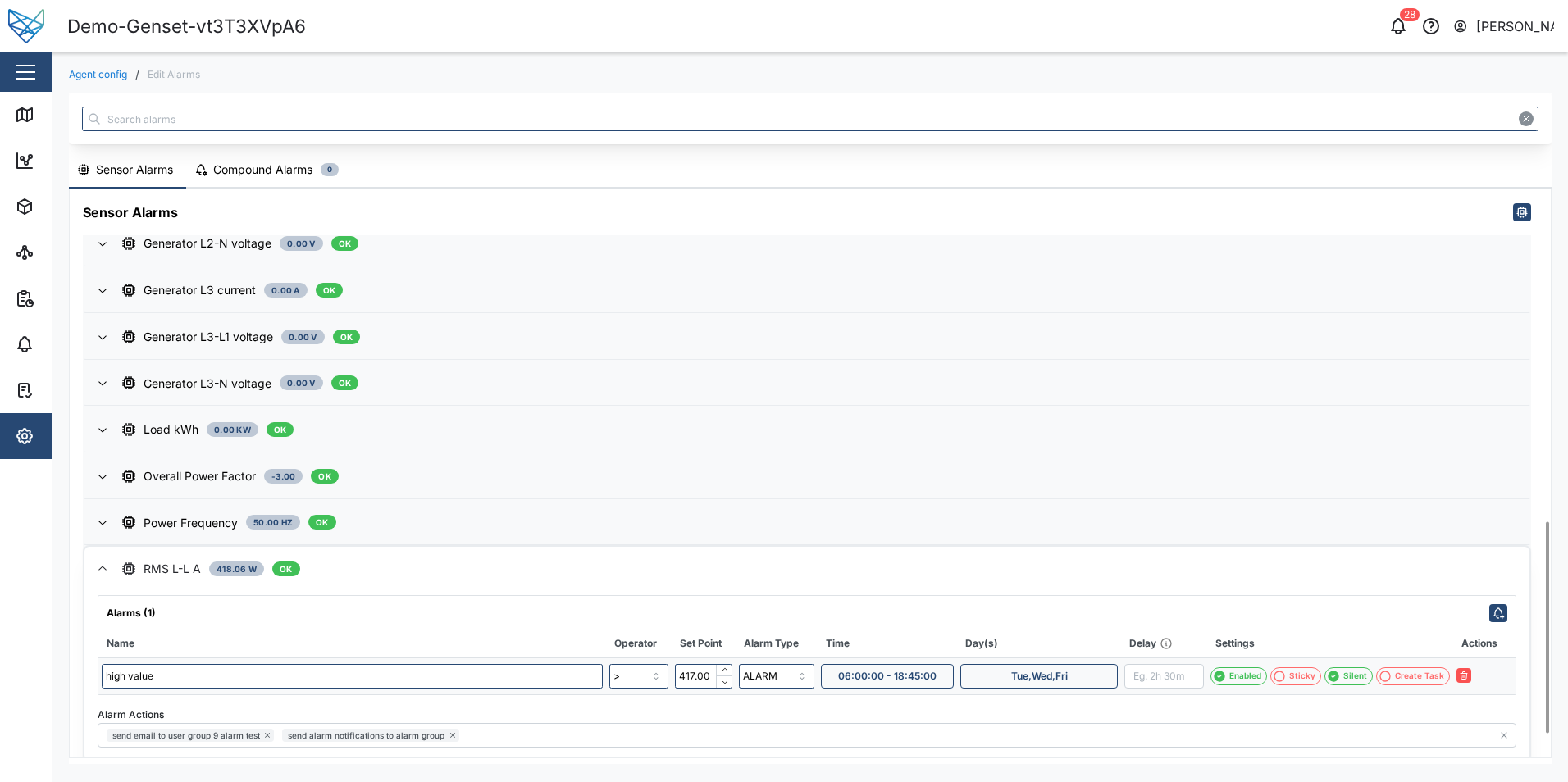
scroll to position [955, 0]
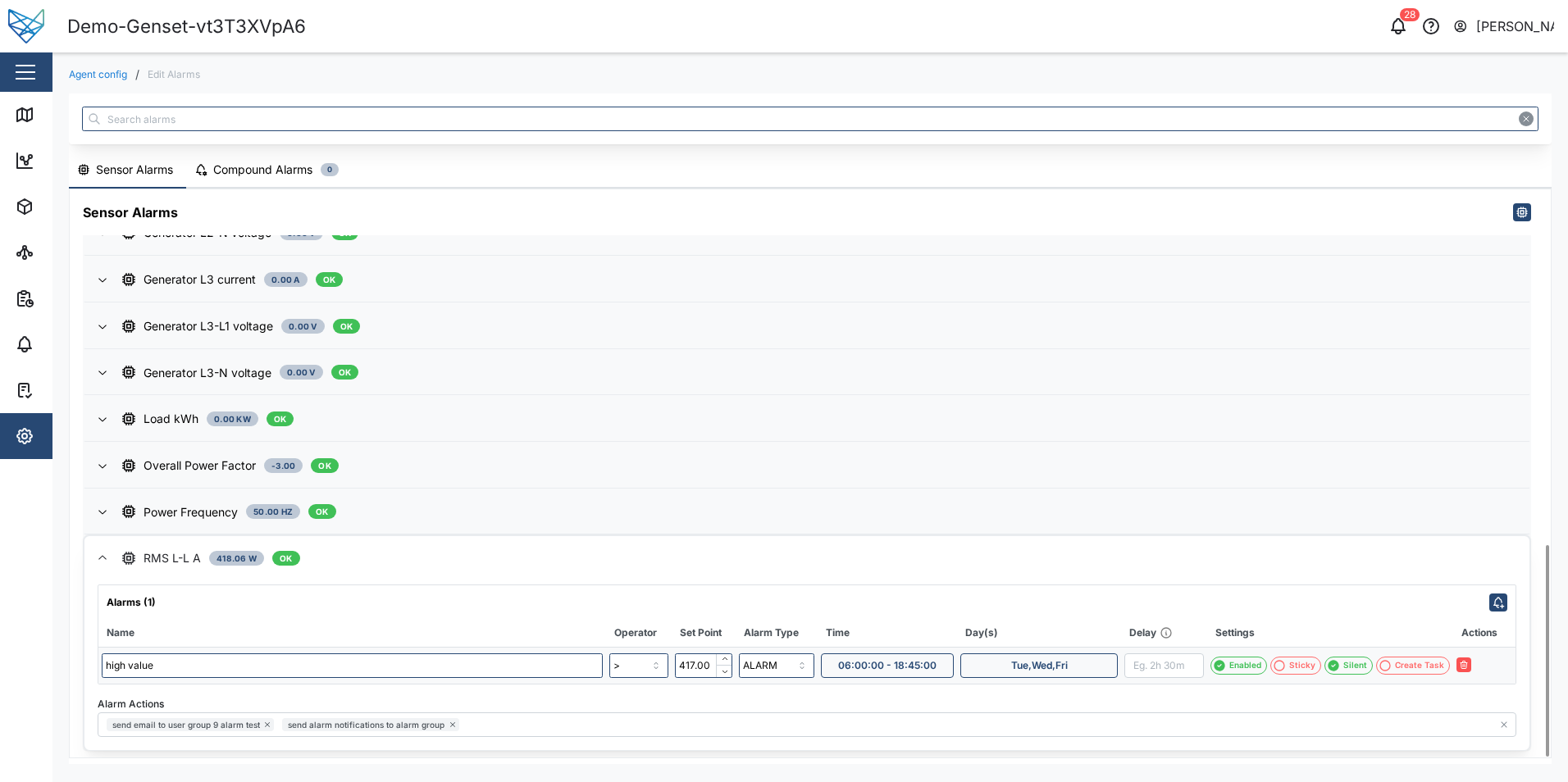
click at [1083, 664] on div "Tue,Wed,Fri" at bounding box center [1039, 666] width 133 height 23
click at [1066, 634] on span "Tue" at bounding box center [1065, 626] width 17 height 16
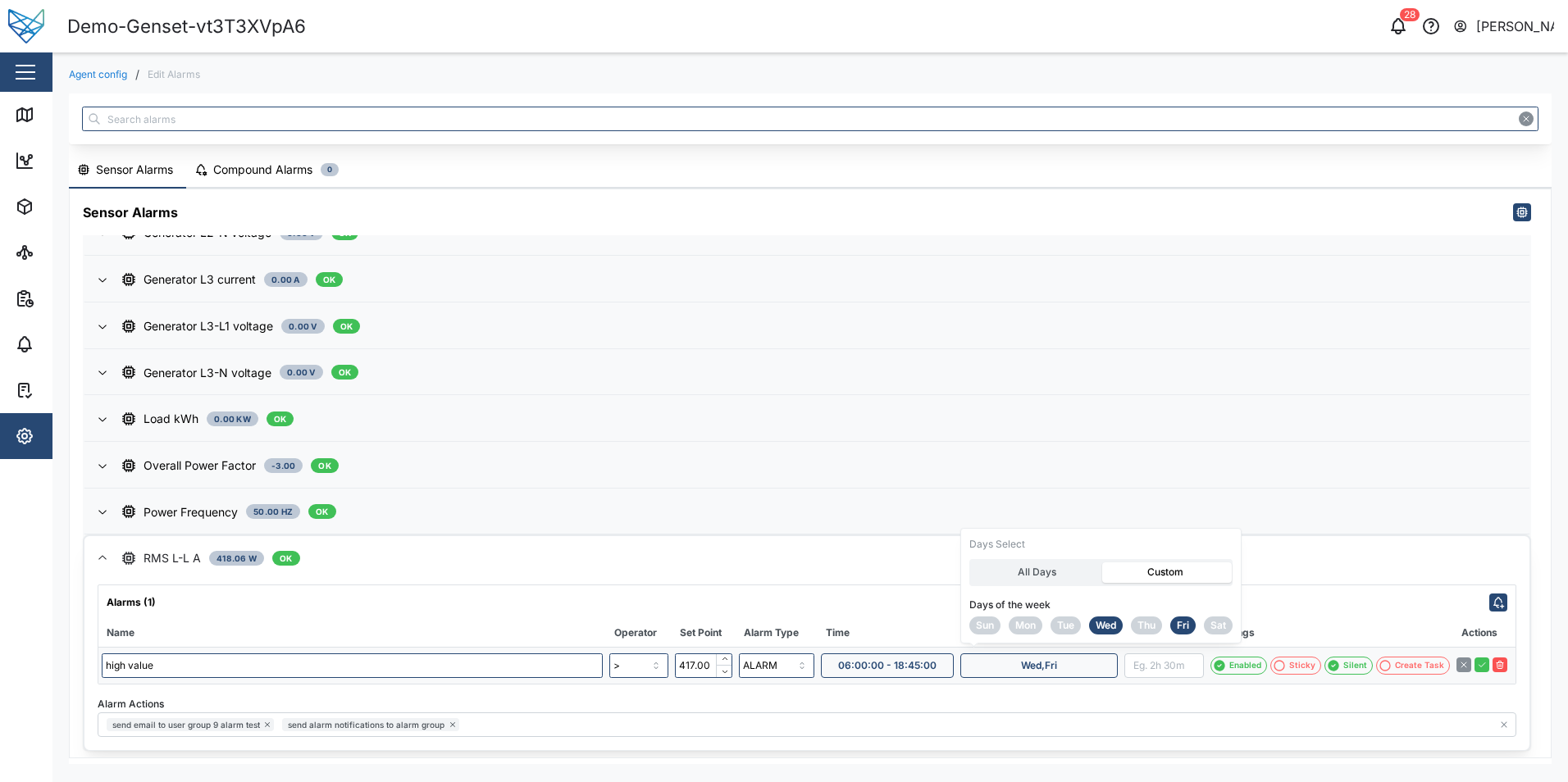
click at [1108, 628] on span "Wed" at bounding box center [1106, 626] width 21 height 16
click at [1487, 665] on button "button" at bounding box center [1482, 665] width 15 height 15
